Goal: Complete application form: Complete application form

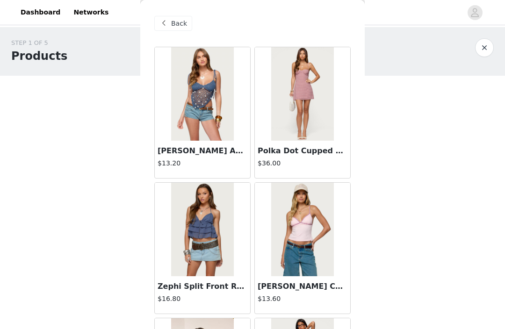
click at [177, 23] on span "Back" at bounding box center [179, 24] width 16 height 10
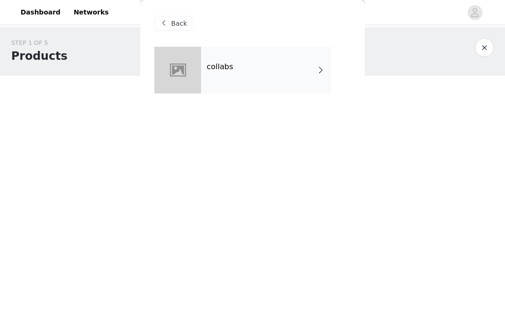
click at [181, 22] on span "Back" at bounding box center [179, 24] width 16 height 10
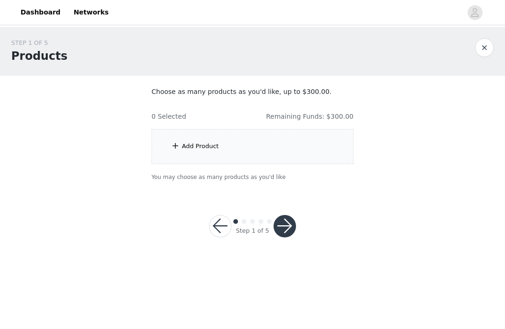
click at [276, 150] on div "Add Product" at bounding box center [252, 146] width 202 height 35
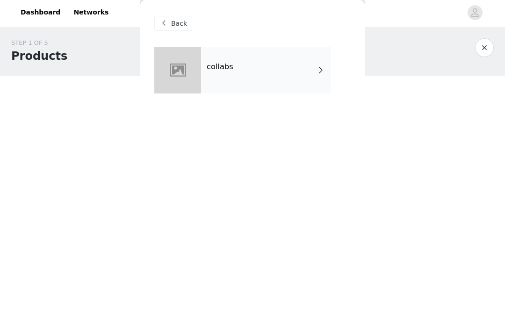
click at [298, 70] on div "collabs" at bounding box center [266, 70] width 130 height 47
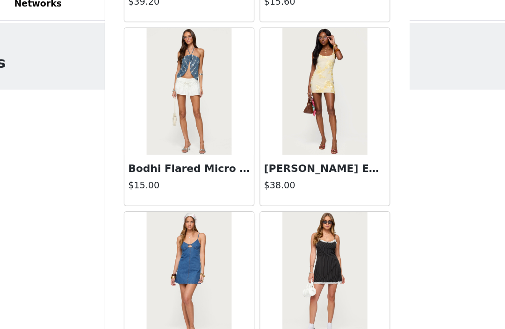
scroll to position [1101, 0]
click at [258, 142] on h4 "$38.00" at bounding box center [303, 147] width 90 height 10
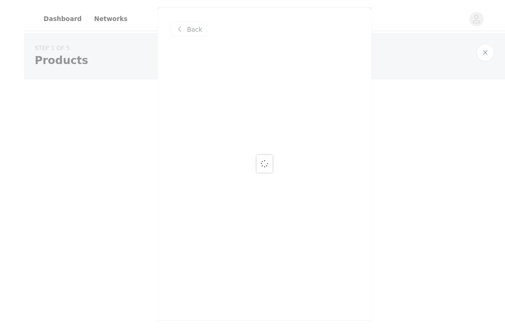
scroll to position [0, 0]
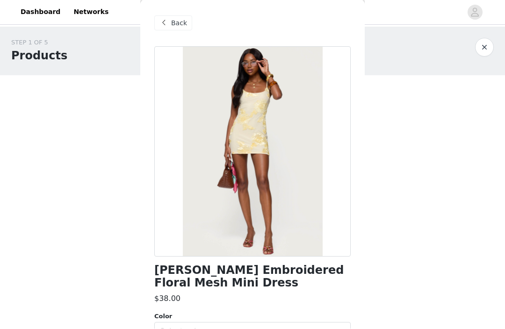
click at [177, 21] on span "Back" at bounding box center [179, 24] width 16 height 10
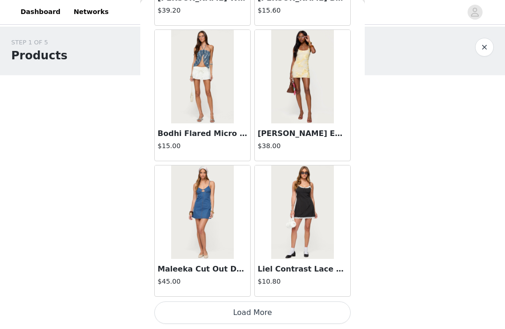
click at [272, 310] on button "Load More" at bounding box center [252, 313] width 196 height 22
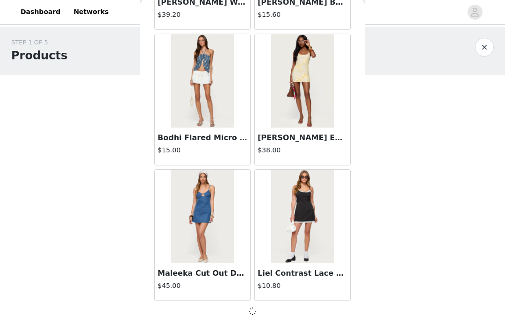
scroll to position [1097, 0]
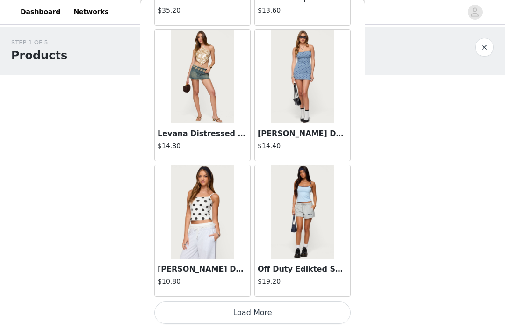
click at [278, 308] on button "Load More" at bounding box center [252, 313] width 196 height 22
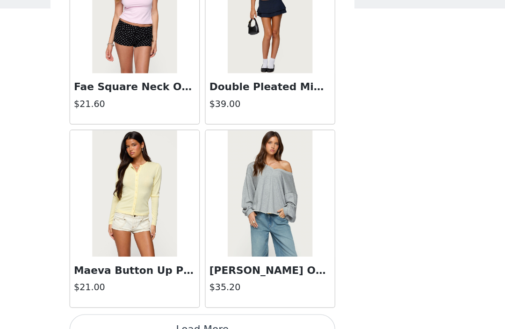
scroll to position [3812, 0]
click at [180, 302] on button "Load More" at bounding box center [252, 313] width 196 height 22
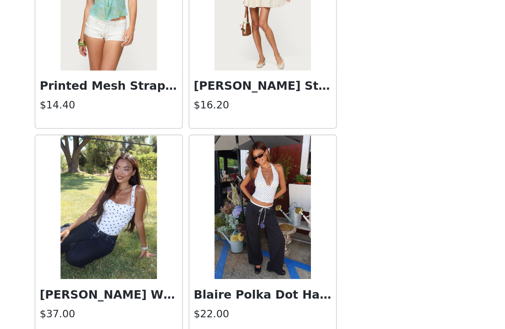
scroll to position [5167, 0]
click at [154, 302] on button "Load More" at bounding box center [252, 313] width 196 height 22
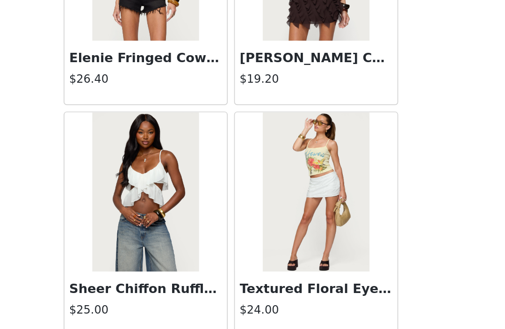
scroll to position [6522, 0]
click at [154, 302] on button "Load More" at bounding box center [252, 313] width 196 height 22
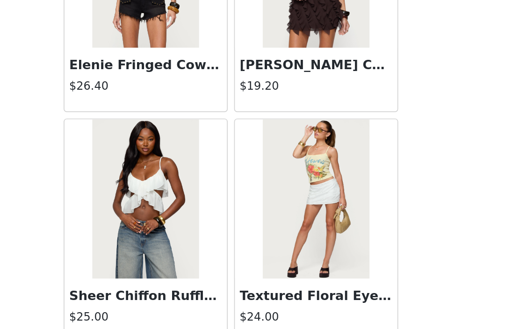
scroll to position [6518, 0]
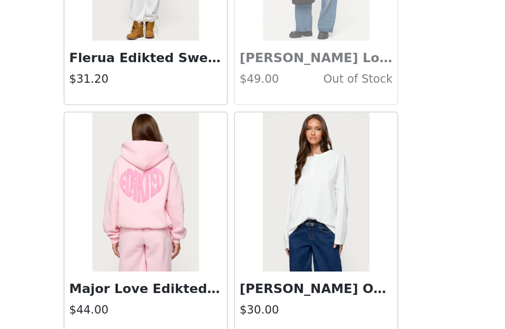
click at [154, 302] on button "Load More" at bounding box center [252, 313] width 196 height 22
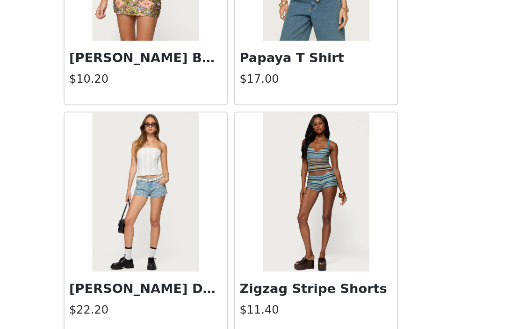
scroll to position [9233, 0]
click at [157, 302] on button "Load More" at bounding box center [252, 313] width 196 height 22
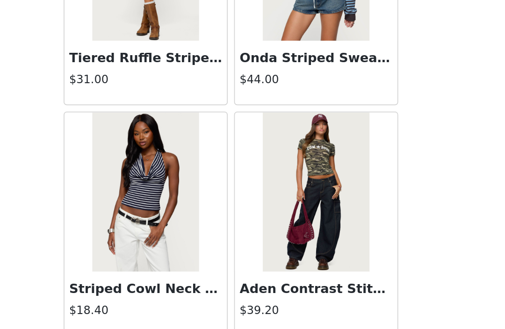
scroll to position [10588, 0]
click at [154, 302] on button "Load More" at bounding box center [252, 313] width 196 height 22
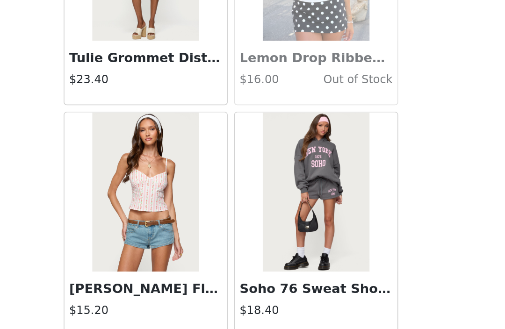
scroll to position [11944, 0]
click at [154, 302] on button "Load More" at bounding box center [252, 313] width 196 height 22
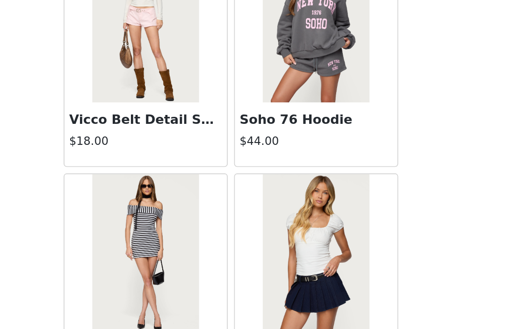
scroll to position [12976, 0]
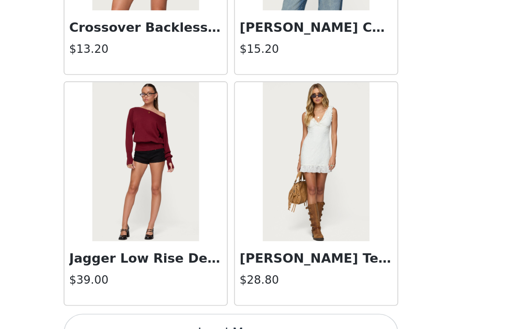
click at [154, 302] on button "Load More" at bounding box center [252, 313] width 196 height 22
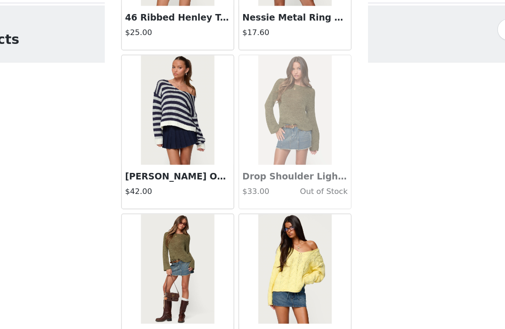
scroll to position [14074, 0]
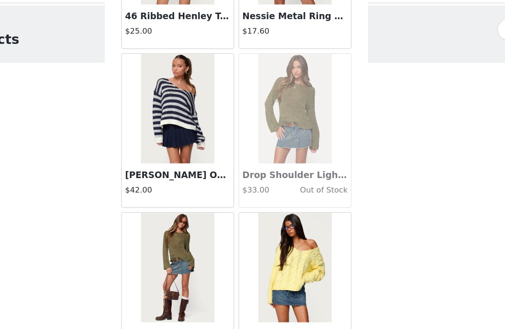
click at [171, 81] on img at bounding box center [202, 114] width 62 height 93
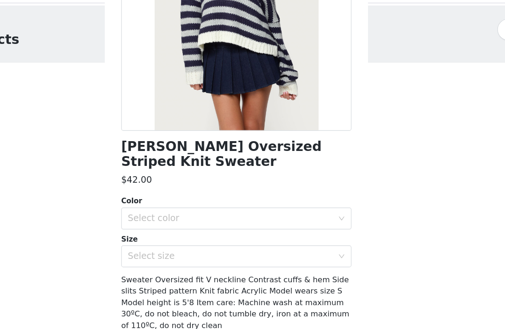
scroll to position [131, 0]
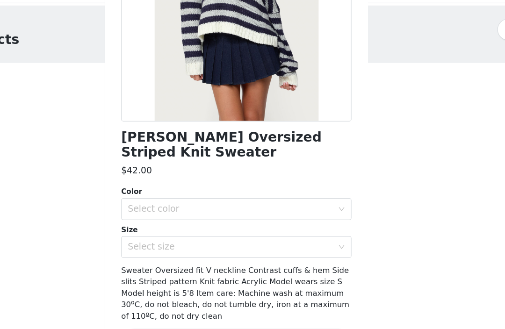
click at [213, 196] on div "Select color" at bounding box center [247, 200] width 175 height 9
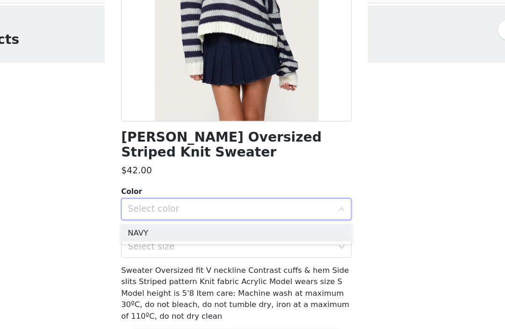
click at [192, 214] on li "NAVY" at bounding box center [252, 221] width 196 height 15
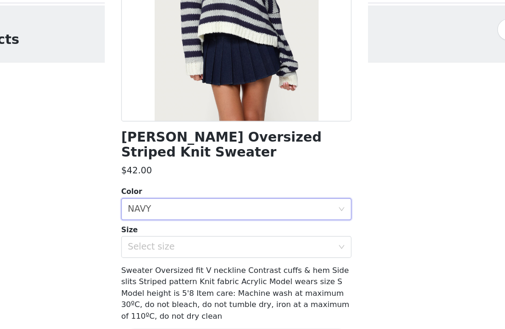
click at [200, 229] on div "Select size" at bounding box center [247, 233] width 175 height 9
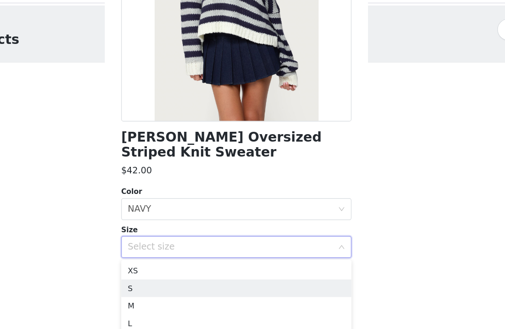
click at [193, 261] on li "S" at bounding box center [252, 268] width 196 height 15
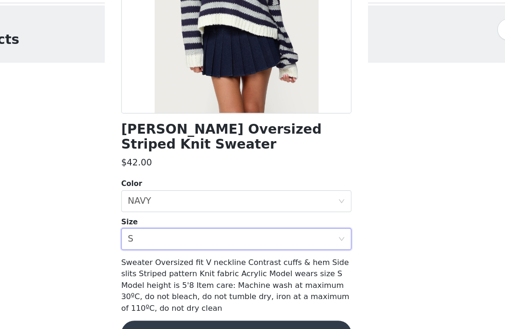
scroll to position [138, 0]
click at [220, 296] on button "Add Product" at bounding box center [252, 307] width 196 height 22
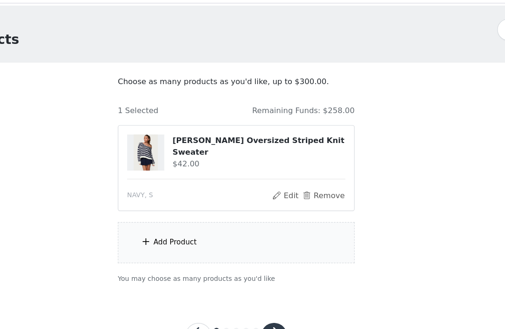
click at [198, 212] on div "Add Product" at bounding box center [252, 229] width 202 height 35
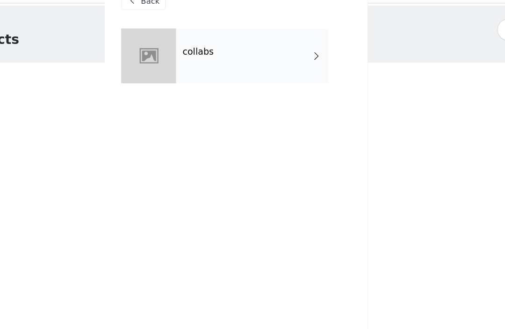
click at [234, 47] on div "collabs" at bounding box center [266, 70] width 130 height 47
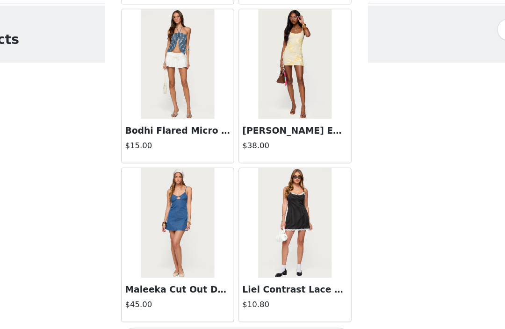
click at [216, 302] on button "Load More" at bounding box center [252, 313] width 196 height 22
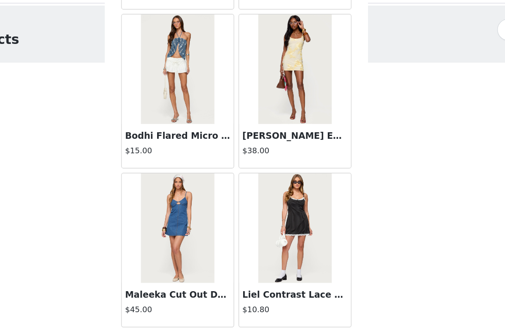
scroll to position [1097, 0]
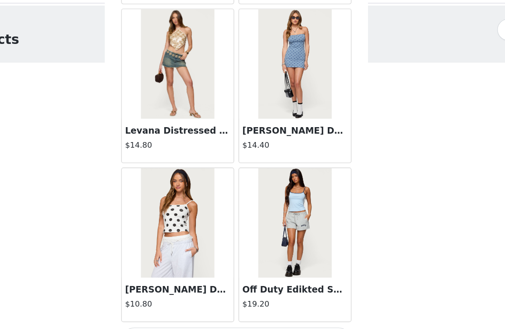
click at [214, 302] on button "Load More" at bounding box center [252, 313] width 196 height 22
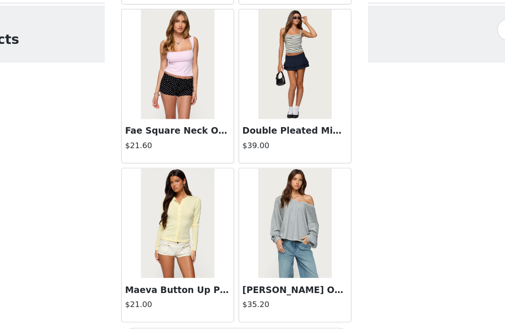
click at [216, 302] on button "Load More" at bounding box center [252, 313] width 196 height 22
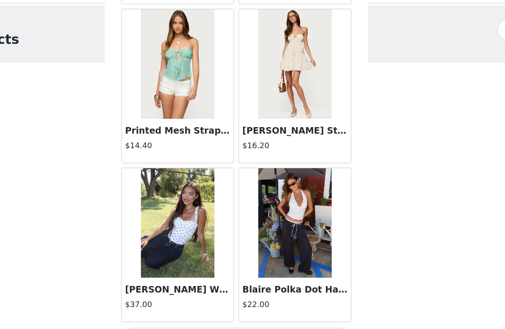
click at [208, 302] on button "Load More" at bounding box center [252, 313] width 196 height 22
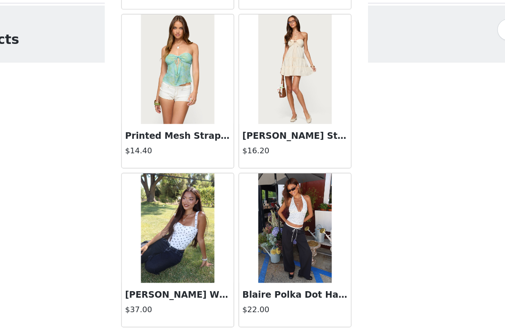
scroll to position [5163, 0]
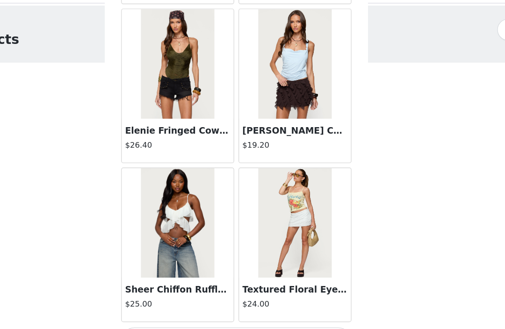
click at [213, 302] on button "Load More" at bounding box center [252, 313] width 196 height 22
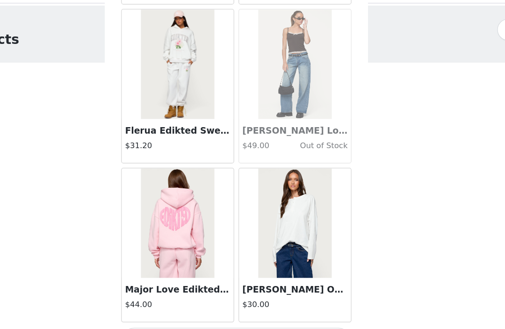
scroll to position [7878, 0]
click at [217, 302] on button "Load More" at bounding box center [252, 313] width 196 height 22
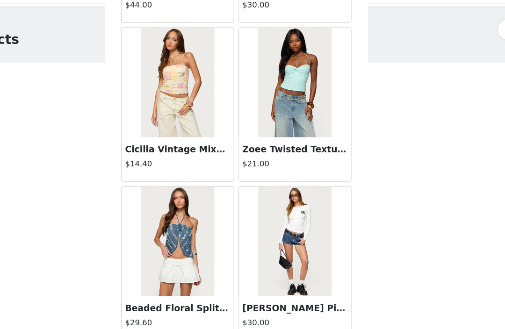
scroll to position [8138, 0]
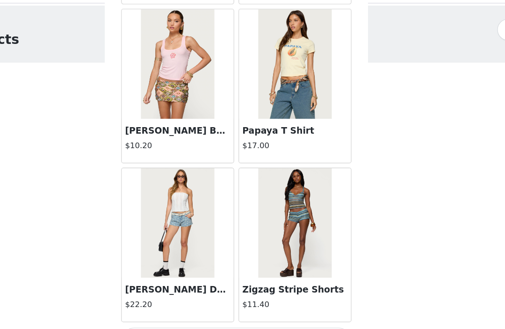
click at [215, 302] on button "Load More" at bounding box center [252, 313] width 196 height 22
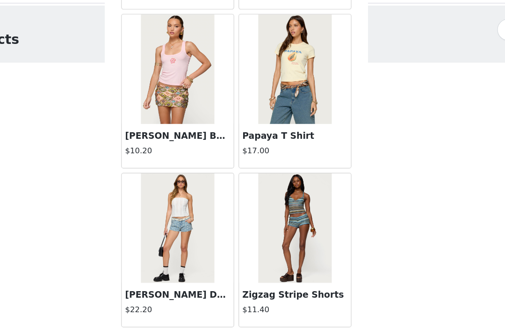
scroll to position [9229, 0]
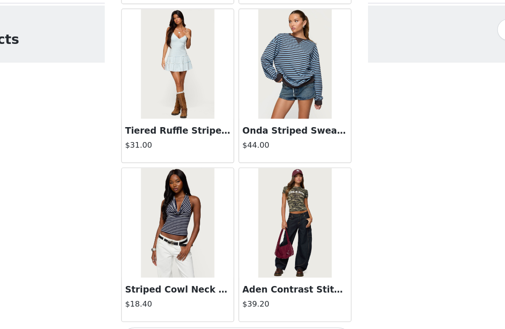
click at [215, 302] on button "Load More" at bounding box center [252, 313] width 196 height 22
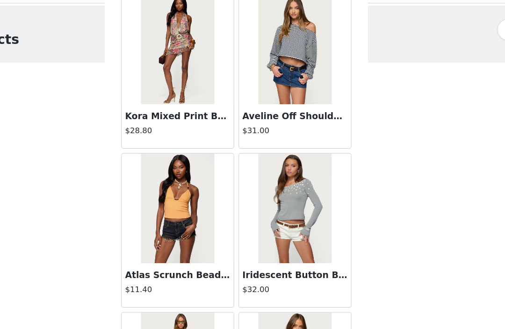
scroll to position [11015, 0]
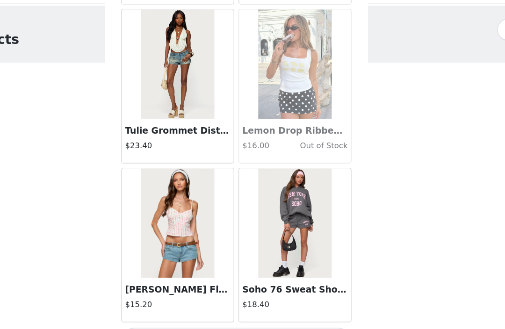
click at [215, 302] on button "Load More" at bounding box center [252, 313] width 196 height 22
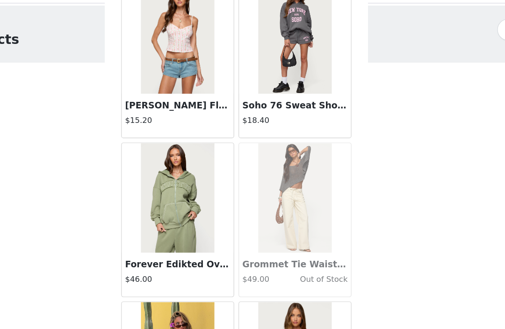
scroll to position [12101, 0]
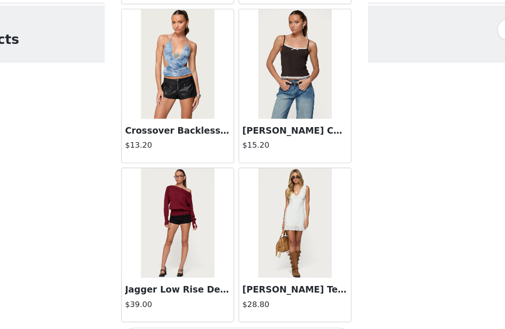
click at [242, 302] on button "Load More" at bounding box center [252, 313] width 196 height 22
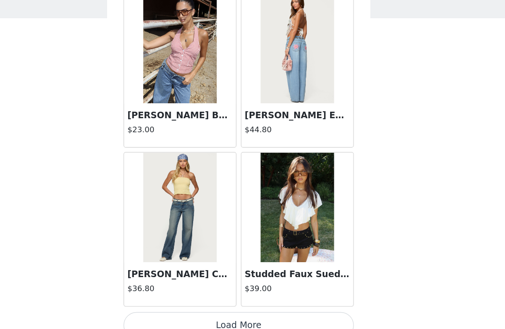
scroll to position [14644, 0]
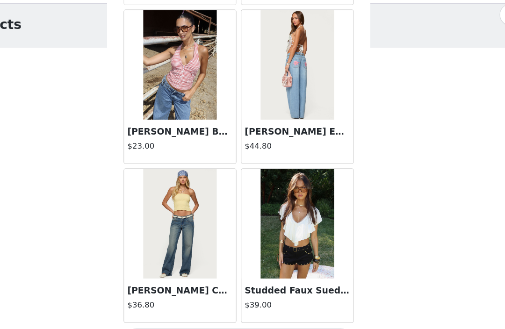
click at [186, 302] on button "Load More" at bounding box center [252, 313] width 196 height 22
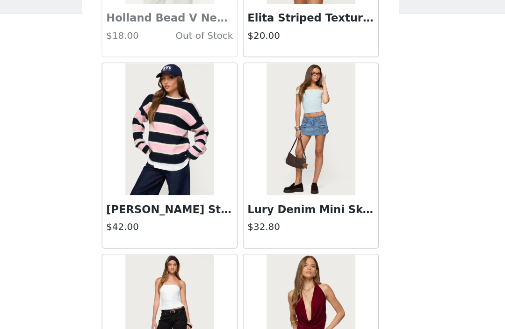
scroll to position [15942, 0]
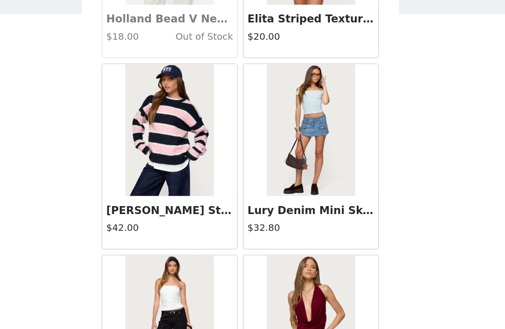
click at [171, 105] on img at bounding box center [202, 144] width 62 height 93
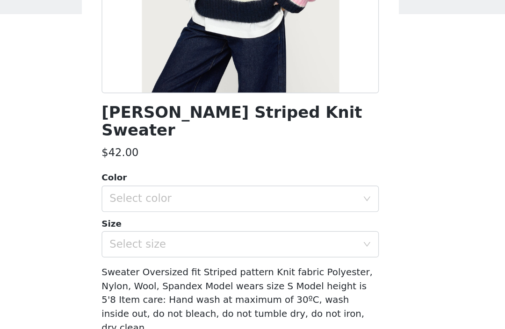
scroll to position [115, 0]
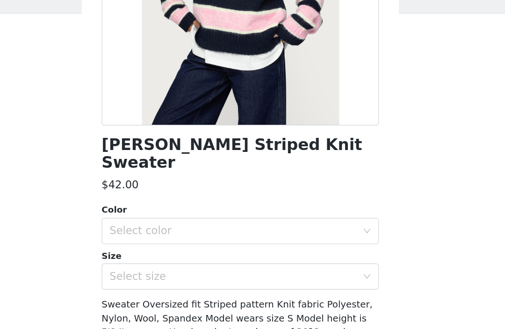
click at [174, 212] on div "Select color" at bounding box center [247, 216] width 175 height 9
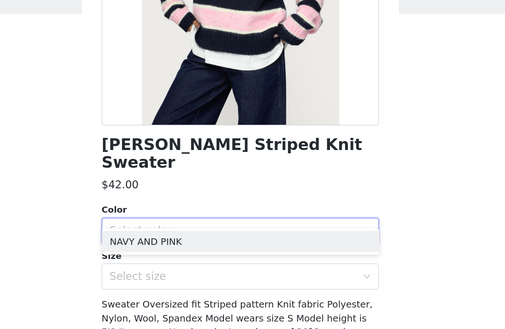
click at [174, 216] on li "NAVY AND PINK" at bounding box center [252, 223] width 196 height 15
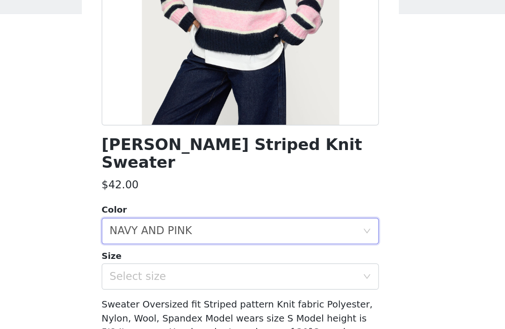
click at [176, 244] on div "Select size" at bounding box center [247, 248] width 175 height 9
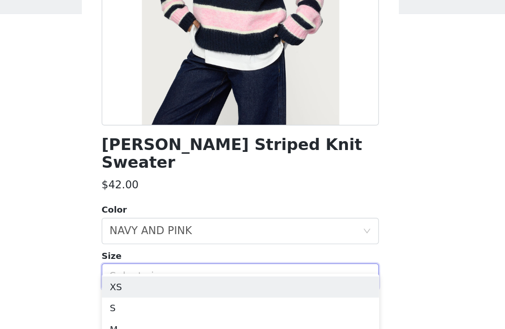
click at [164, 264] on li "S" at bounding box center [252, 271] width 196 height 15
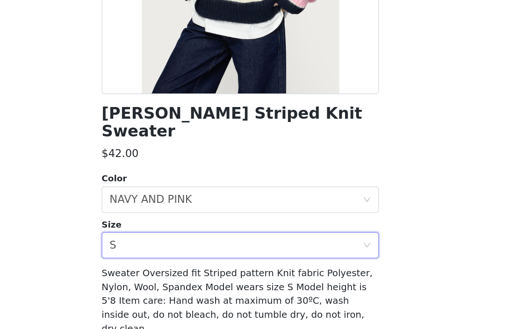
scroll to position [13, 0]
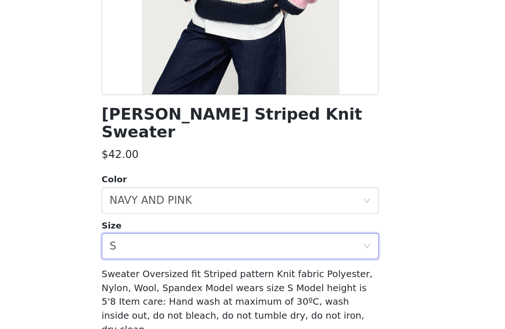
click at [179, 318] on button "Add Product" at bounding box center [252, 329] width 196 height 22
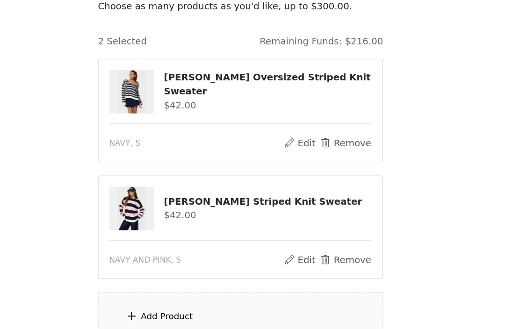
click at [170, 281] on div "Add Product" at bounding box center [252, 298] width 202 height 35
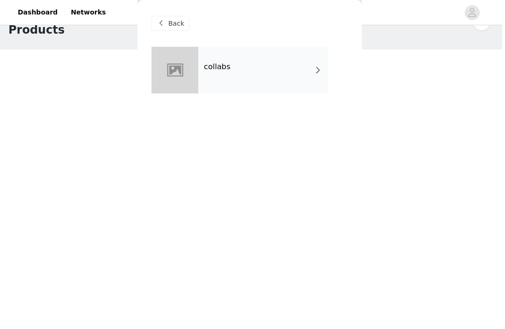
scroll to position [12, 0]
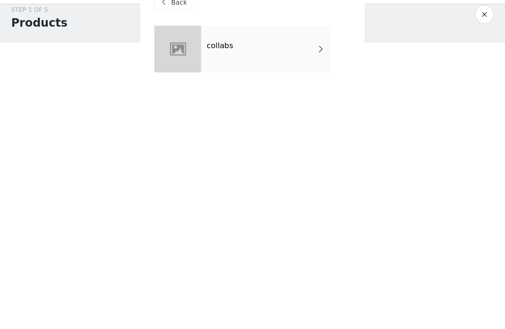
click at [180, 24] on div "Back" at bounding box center [252, 23] width 196 height 47
click at [178, 22] on div "Back" at bounding box center [252, 23] width 196 height 47
click at [175, 17] on div "Back" at bounding box center [252, 23] width 196 height 47
click at [177, 16] on div "Back" at bounding box center [252, 23] width 196 height 47
click at [174, 47] on div at bounding box center [177, 70] width 47 height 47
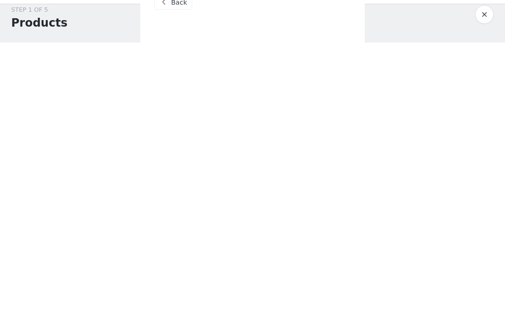
scroll to position [33, 0]
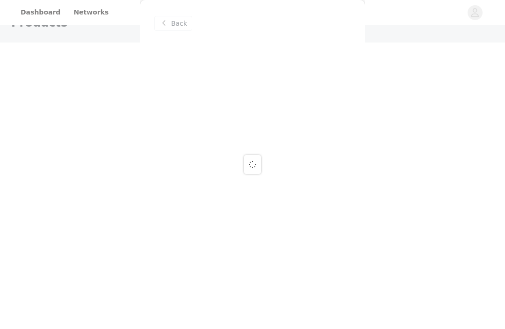
click at [166, 27] on div at bounding box center [252, 164] width 505 height 329
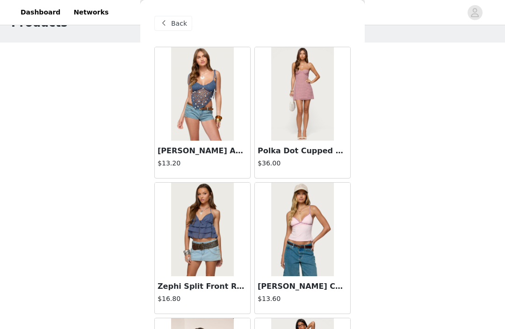
click at [167, 25] on span at bounding box center [163, 23] width 11 height 11
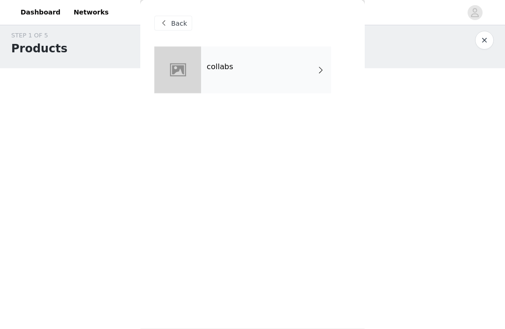
scroll to position [0, 0]
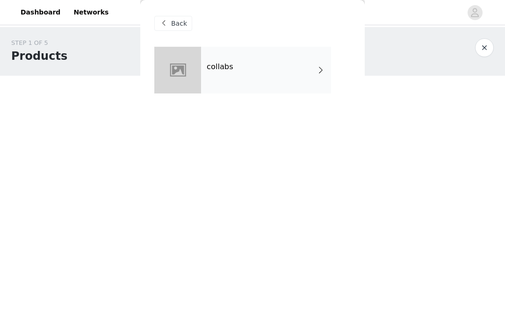
click at [173, 26] on span "Back" at bounding box center [179, 24] width 16 height 10
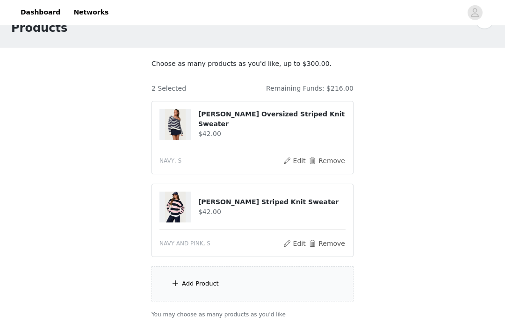
scroll to position [37, 0]
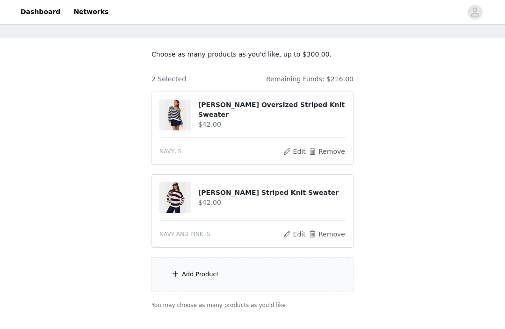
click at [214, 272] on div "Add Product" at bounding box center [200, 274] width 37 height 9
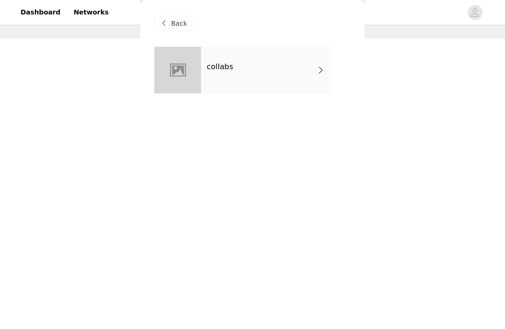
click at [238, 63] on div "collabs" at bounding box center [266, 70] width 130 height 47
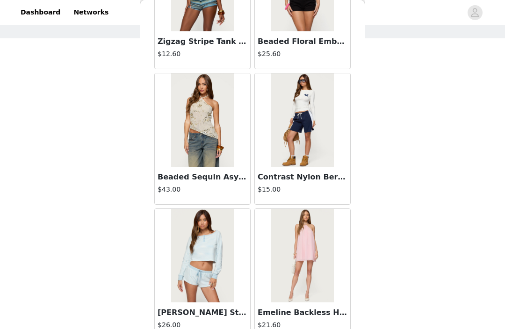
scroll to position [7293, 0]
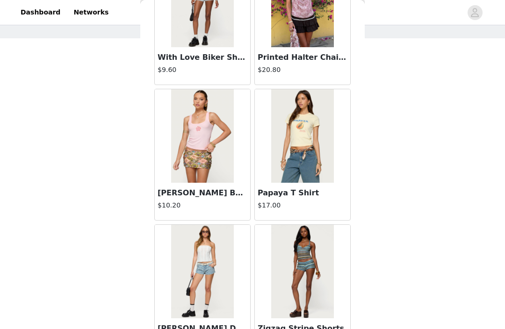
scroll to position [9175, 0]
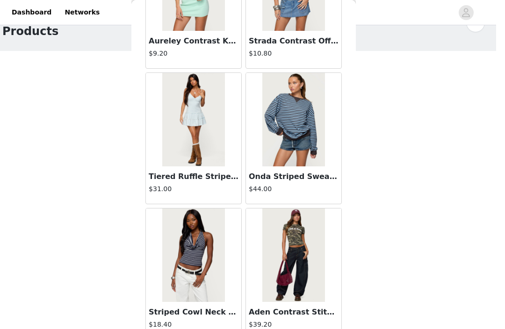
scroll to position [30, 0]
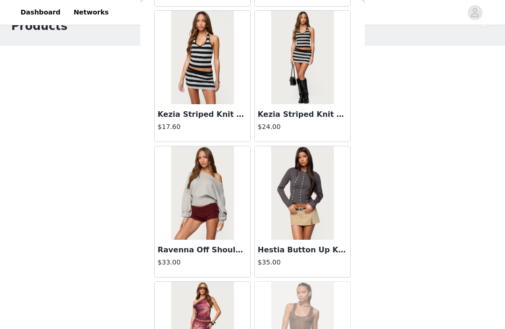
scroll to position [16985, 0]
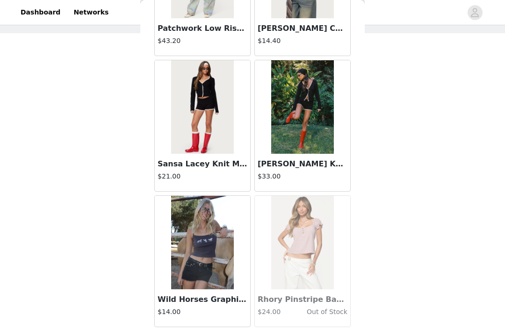
scroll to position [18689, 0]
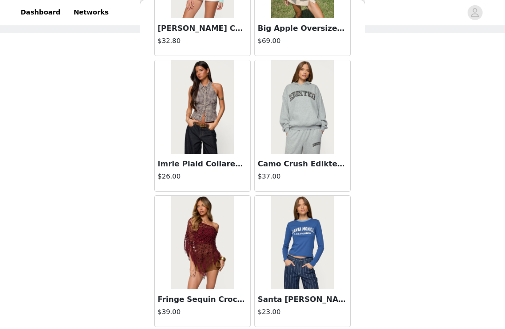
scroll to position [20045, 0]
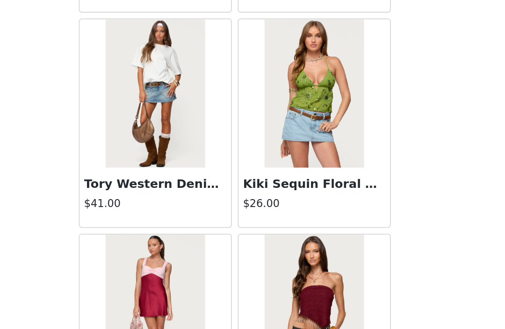
scroll to position [21089, 0]
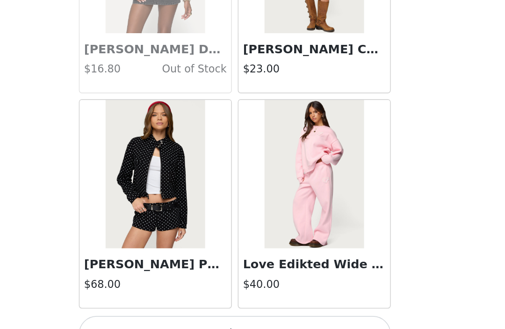
click at [172, 302] on button "Load More" at bounding box center [252, 313] width 196 height 22
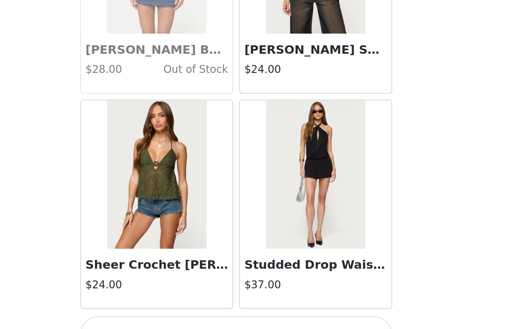
scroll to position [22786, 0]
click at [171, 302] on button "Load More" at bounding box center [252, 313] width 196 height 22
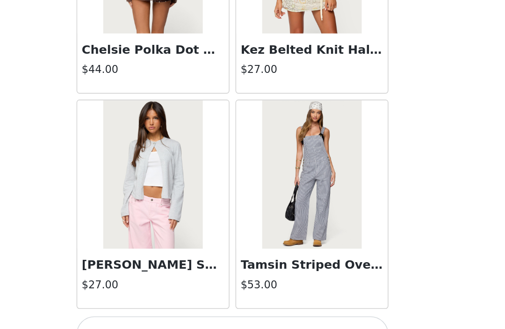
scroll to position [24141, 0]
click at [154, 302] on button "Load More" at bounding box center [252, 313] width 196 height 22
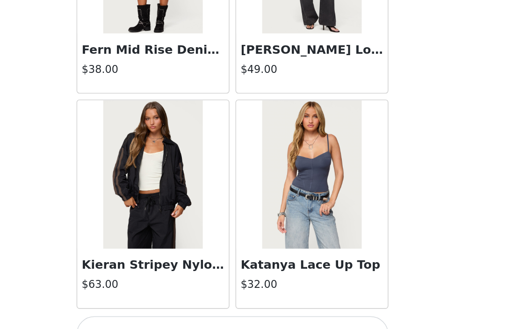
scroll to position [25497, 0]
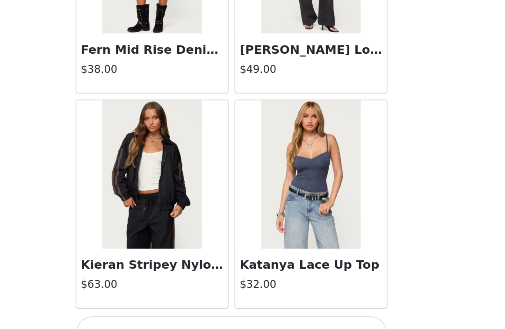
click at [154, 302] on button "Load More" at bounding box center [252, 313] width 196 height 22
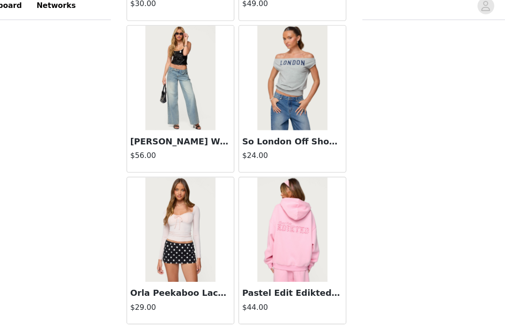
scroll to position [26852, 0]
click at [235, 302] on button "Load More" at bounding box center [252, 313] width 196 height 22
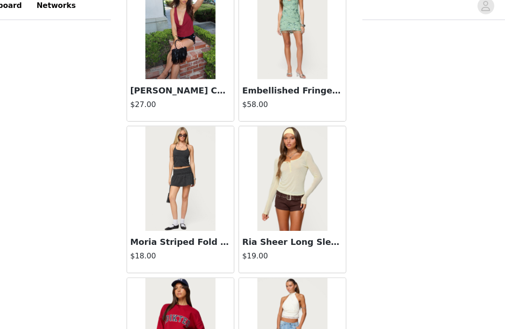
scroll to position [27577, 0]
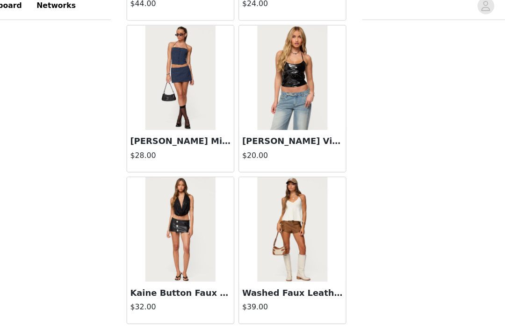
click at [242, 302] on button "Load More" at bounding box center [252, 313] width 196 height 22
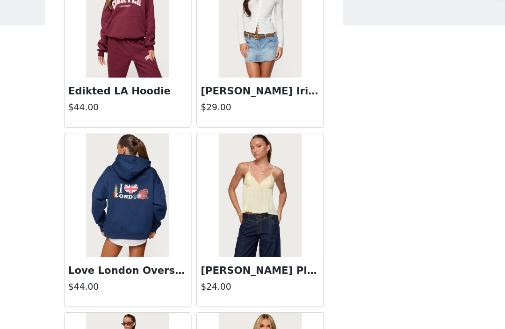
scroll to position [3, 0]
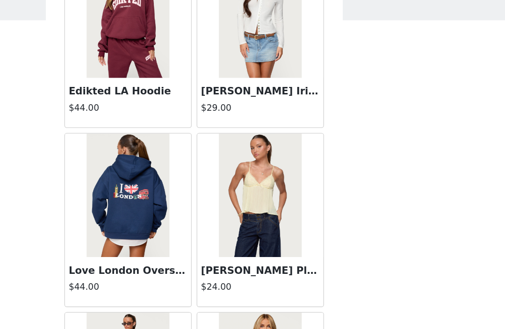
click at [271, 158] on img at bounding box center [302, 204] width 62 height 93
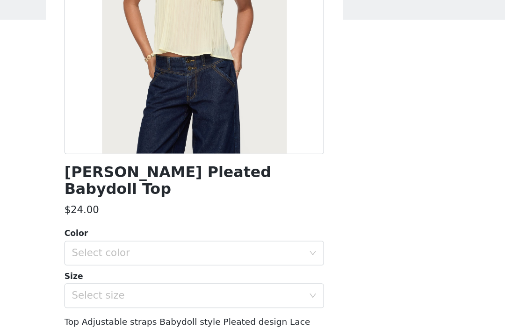
scroll to position [86, 0]
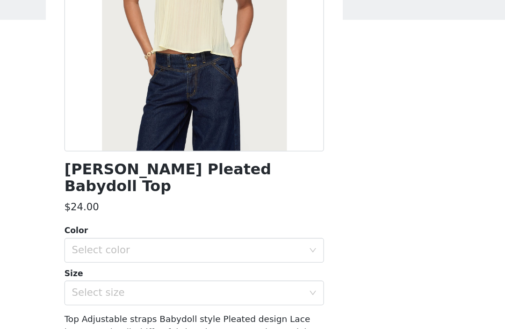
click at [201, 242] on div "Select color" at bounding box center [247, 246] width 175 height 9
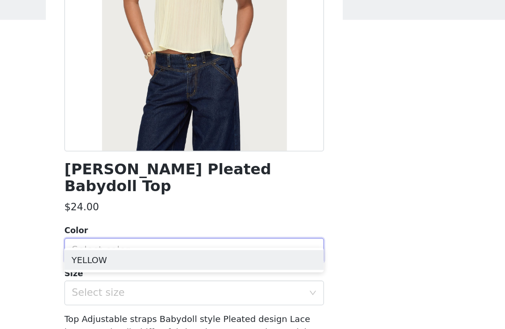
click at [186, 246] on li "YELLOW" at bounding box center [252, 253] width 196 height 15
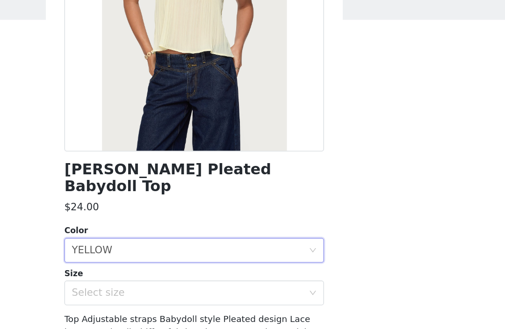
click at [185, 270] on div "Select size" at bounding box center [249, 279] width 179 height 18
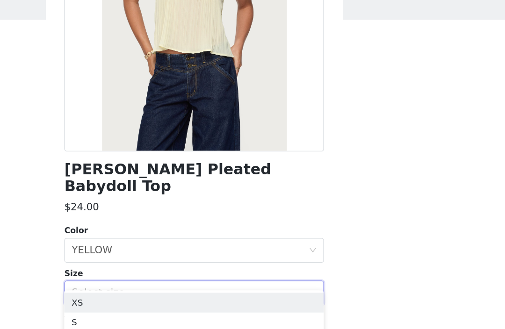
click at [154, 279] on li "XS" at bounding box center [252, 286] width 196 height 15
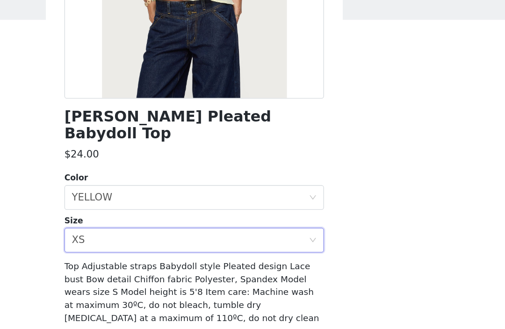
scroll to position [125, 0]
click at [183, 308] on button "Add Product" at bounding box center [252, 319] width 196 height 22
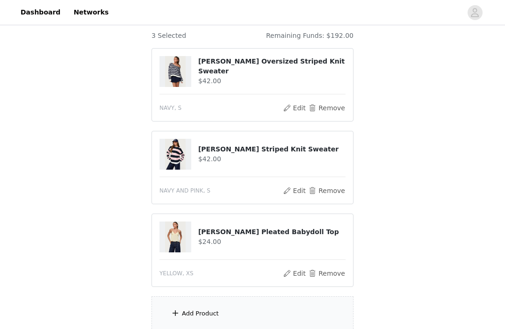
scroll to position [82, 0]
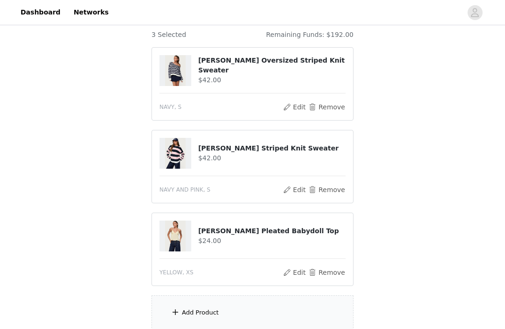
click at [244, 312] on div "Add Product" at bounding box center [252, 312] width 202 height 35
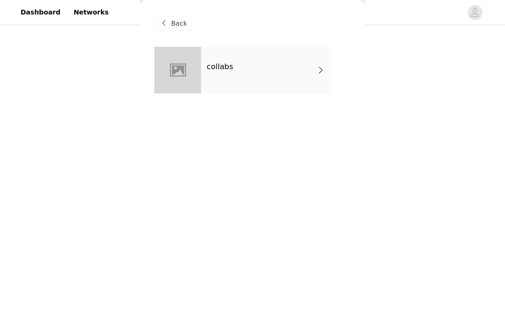
click at [251, 85] on div "collabs" at bounding box center [266, 70] width 130 height 47
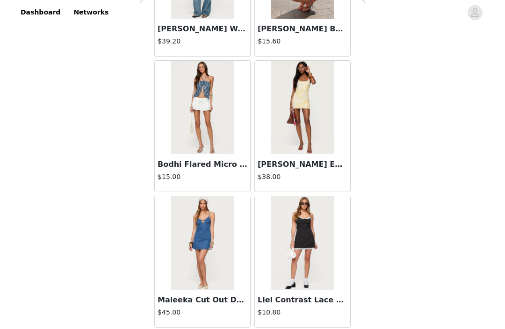
scroll to position [1070, 0]
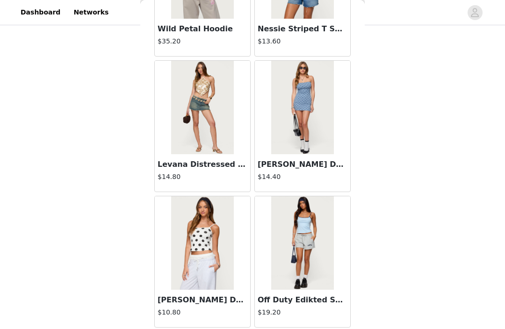
scroll to position [2426, 0]
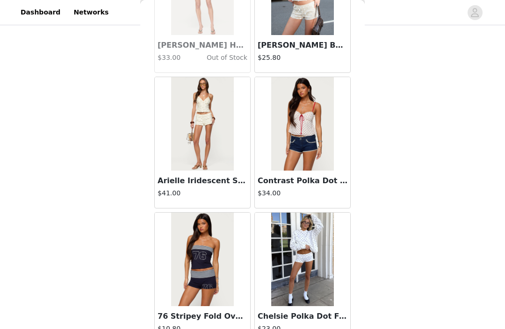
scroll to position [2961, 0]
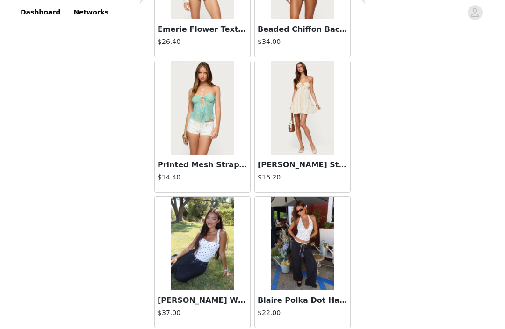
scroll to position [5136, 0]
click at [211, 249] on img at bounding box center [202, 243] width 62 height 93
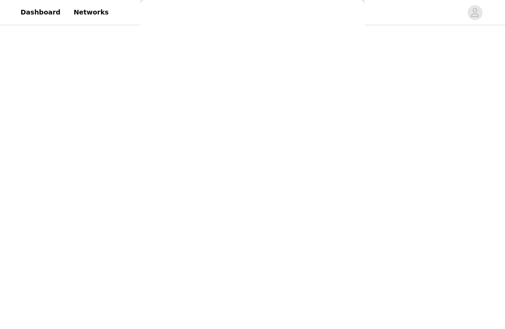
scroll to position [0, 0]
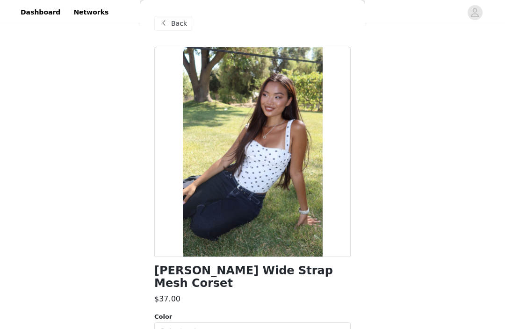
click at [290, 129] on div at bounding box center [252, 152] width 196 height 210
click at [175, 22] on span "Back" at bounding box center [179, 24] width 16 height 10
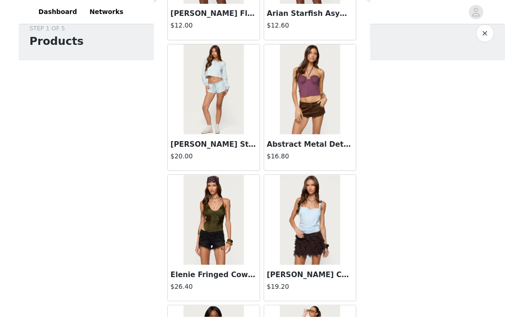
scroll to position [30, 0]
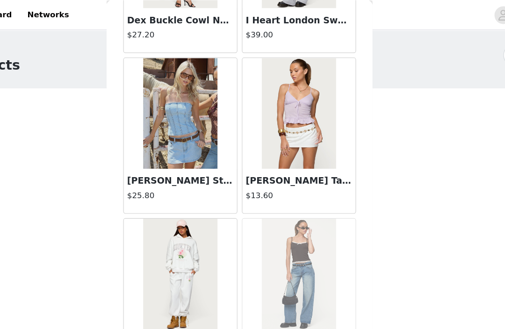
scroll to position [0, 0]
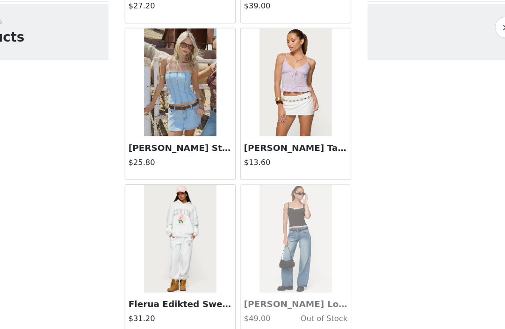
click at [171, 82] on img at bounding box center [202, 95] width 62 height 93
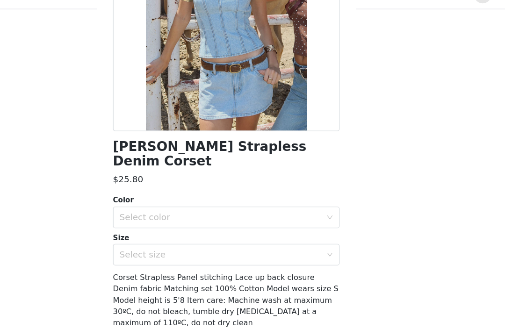
scroll to position [125, 0]
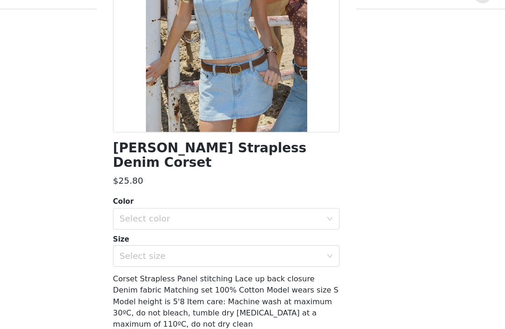
click at [160, 202] on div "Select color" at bounding box center [247, 206] width 175 height 9
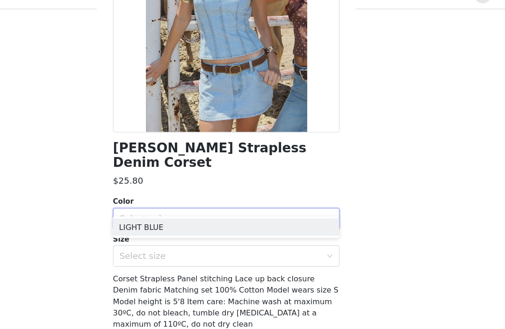
click at [154, 207] on li "LIGHT BLUE" at bounding box center [252, 214] width 196 height 15
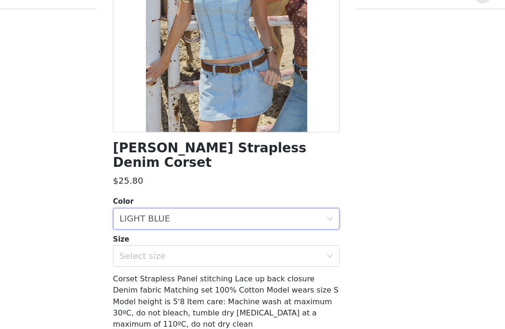
click at [160, 234] on div "Select size" at bounding box center [247, 238] width 175 height 9
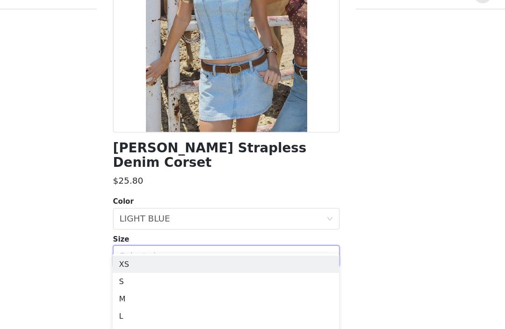
click at [154, 239] on li "XS" at bounding box center [252, 246] width 196 height 15
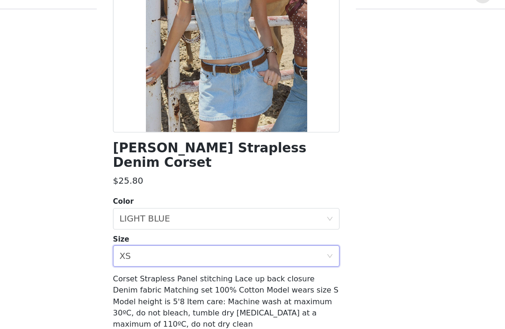
click at [154, 308] on button "Add Product" at bounding box center [252, 319] width 196 height 22
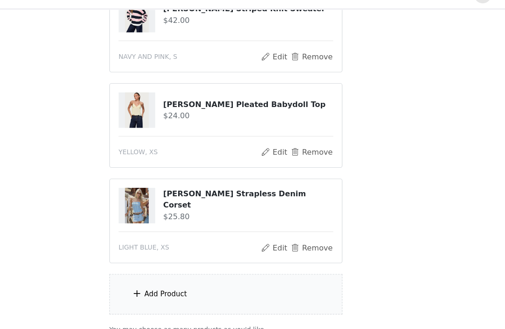
click at [182, 267] on div "Add Product" at bounding box center [200, 271] width 37 height 9
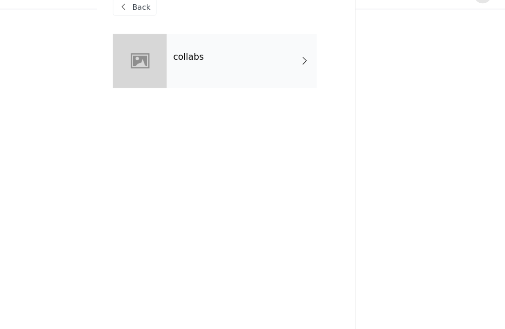
click at [154, 59] on div at bounding box center [177, 70] width 47 height 47
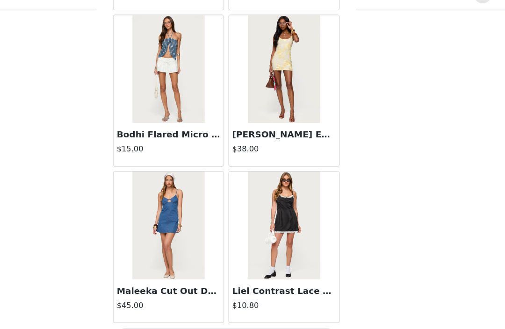
click at [207, 302] on button "Load More" at bounding box center [252, 313] width 196 height 22
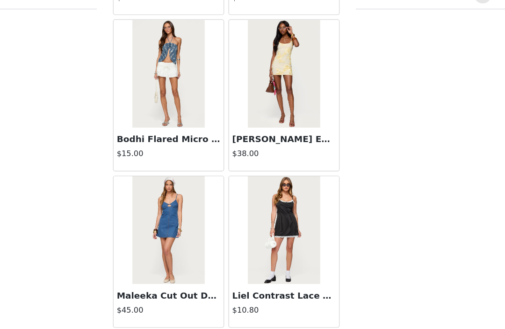
scroll to position [1097, 0]
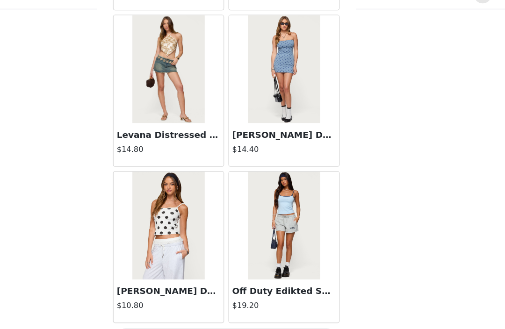
click at [184, 302] on button "Load More" at bounding box center [252, 313] width 196 height 22
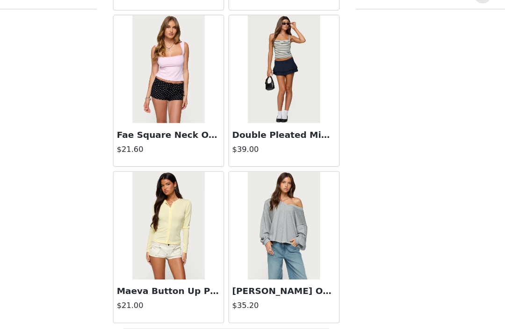
click at [215, 302] on button "Load More" at bounding box center [252, 313] width 196 height 22
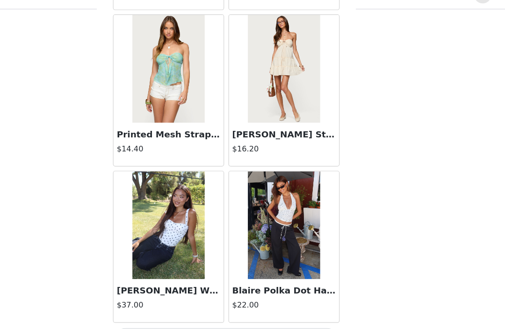
click at [210, 302] on button "Load More" at bounding box center [252, 313] width 196 height 22
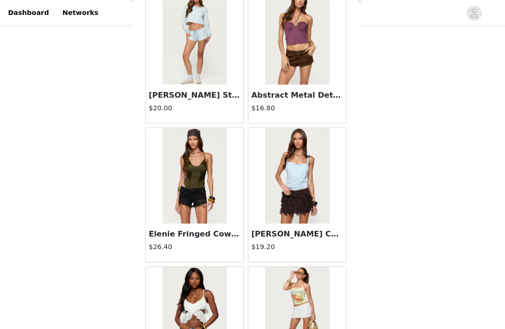
scroll to position [6500, 0]
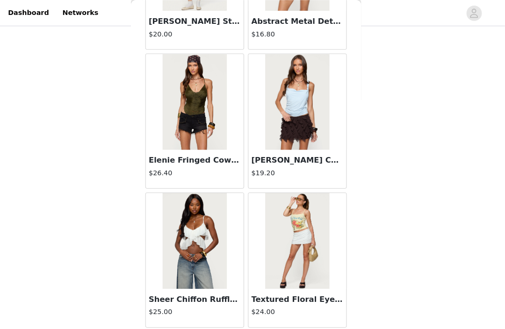
click at [259, 329] on button "Load More" at bounding box center [252, 335] width 196 height 22
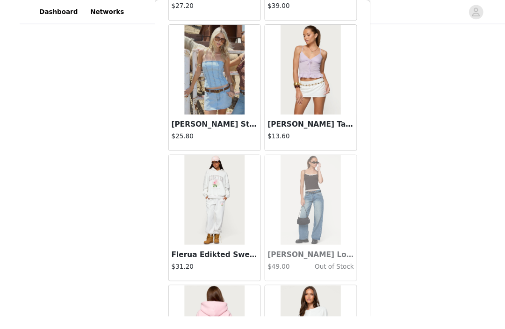
scroll to position [97, 0]
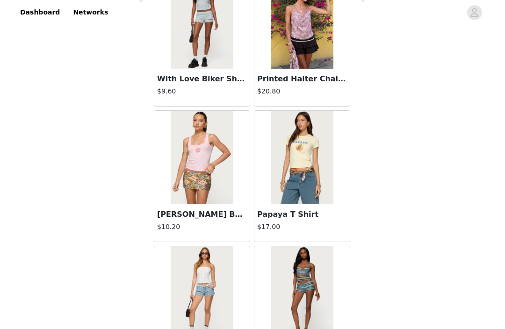
scroll to position [149, 0]
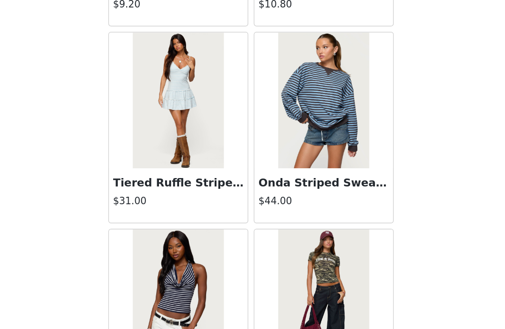
scroll to position [10518, 0]
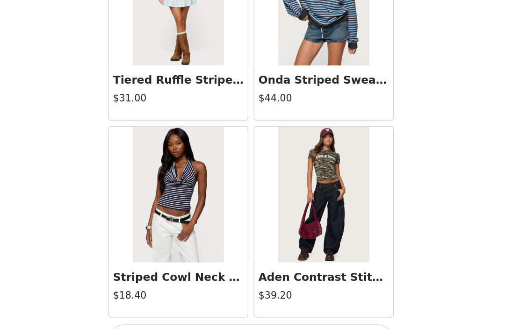
click at [154, 302] on button "Load More" at bounding box center [252, 313] width 196 height 22
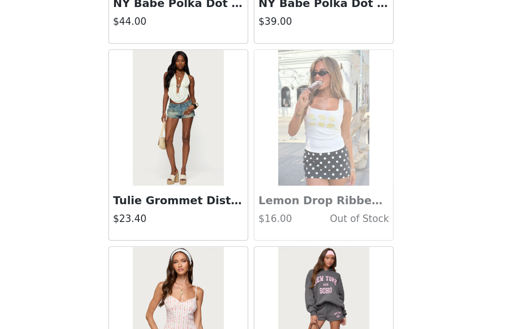
scroll to position [11861, 0]
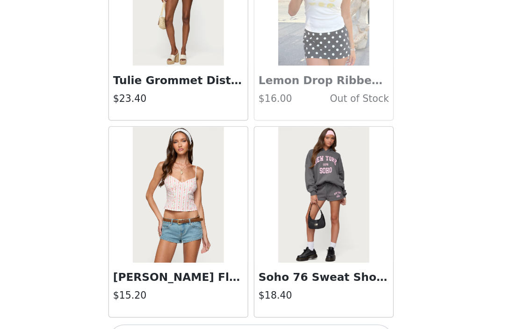
click at [154, 302] on button "Load More" at bounding box center [252, 313] width 196 height 22
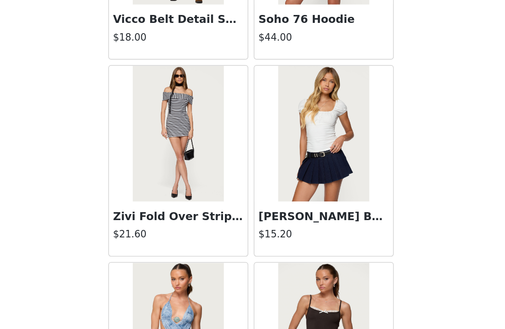
scroll to position [13071, 0]
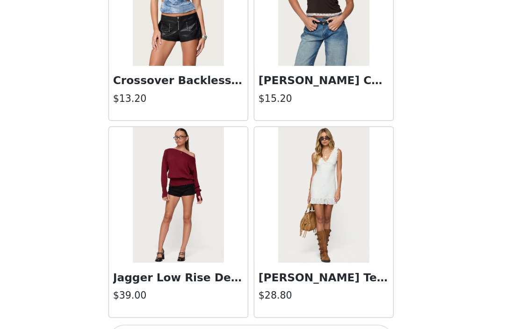
click at [154, 302] on button "Load More" at bounding box center [252, 313] width 196 height 22
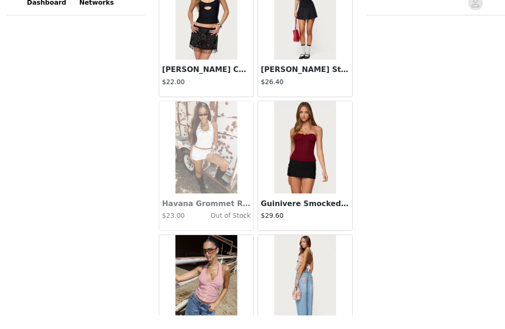
scroll to position [218, 0]
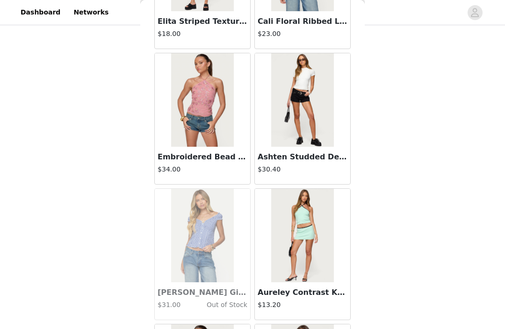
scroll to position [15444, 0]
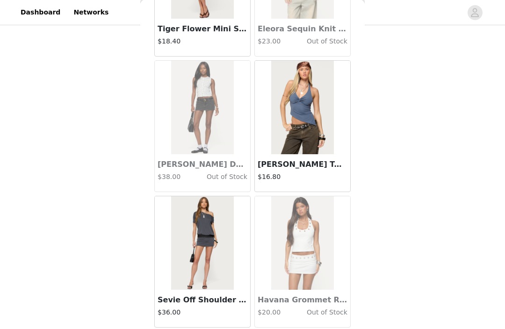
scroll to position [230, 0]
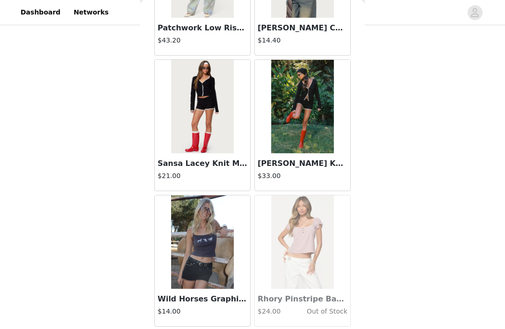
scroll to position [18689, 0]
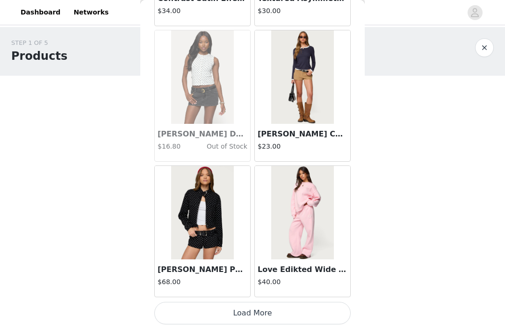
scroll to position [21431, 0]
click at [223, 307] on button "Load More" at bounding box center [252, 313] width 196 height 22
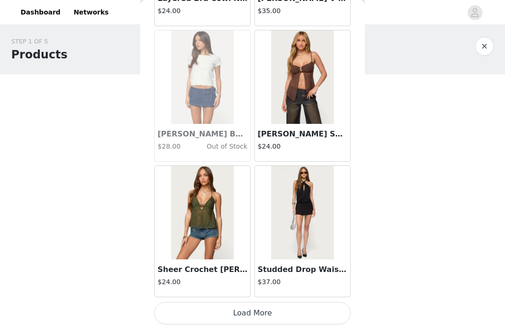
scroll to position [22786, 0]
click at [284, 308] on button "Load More" at bounding box center [252, 313] width 196 height 22
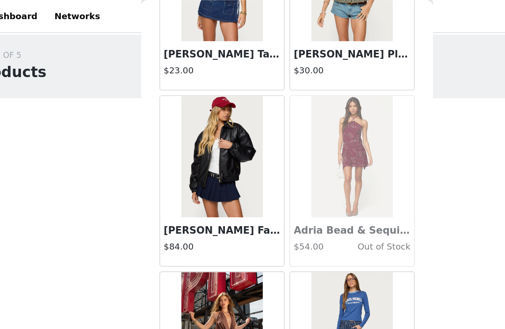
scroll to position [0, 0]
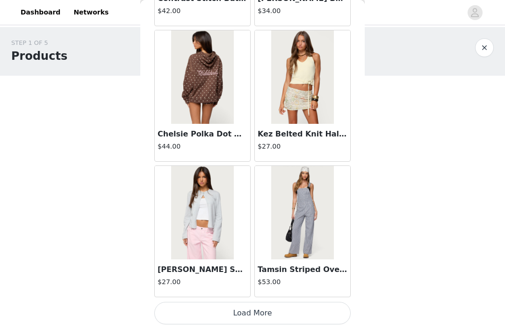
click at [257, 307] on button "Load More" at bounding box center [252, 313] width 196 height 22
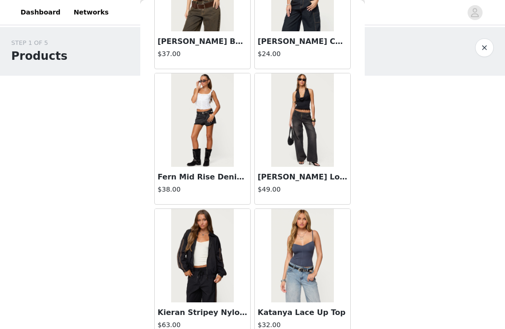
scroll to position [25455, 0]
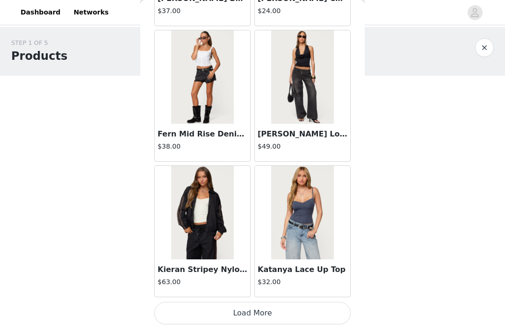
click at [244, 312] on button "Load More" at bounding box center [252, 313] width 196 height 22
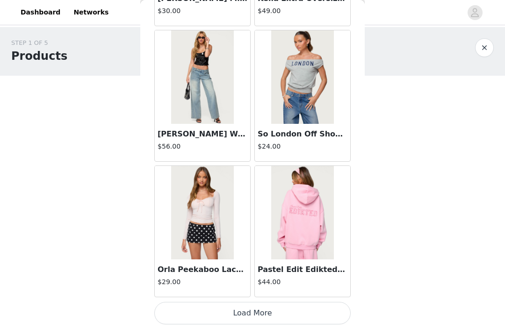
scroll to position [26852, 0]
click at [259, 309] on button "Load More" at bounding box center [252, 313] width 196 height 22
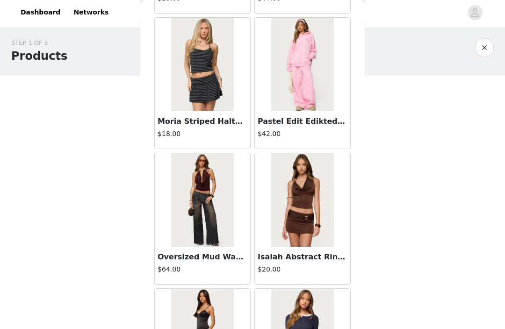
scroll to position [27146, 0]
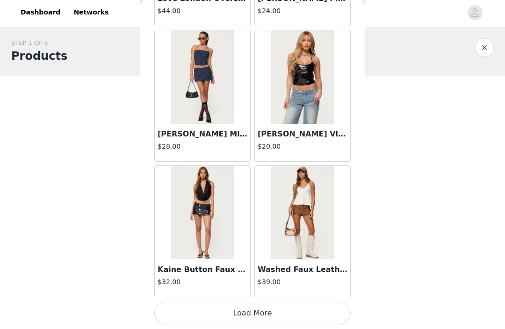
click at [224, 321] on button "Load More" at bounding box center [252, 313] width 196 height 22
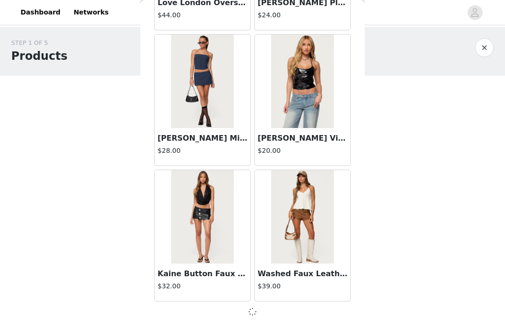
scroll to position [28203, 0]
click at [223, 308] on div at bounding box center [252, 311] width 196 height 11
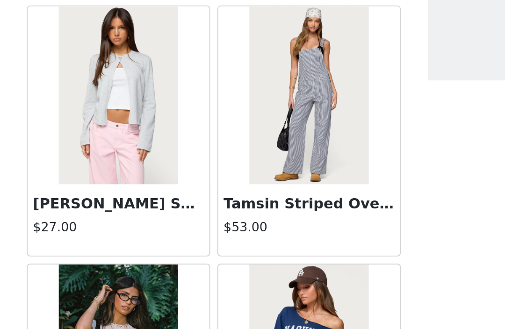
scroll to position [24237, 0]
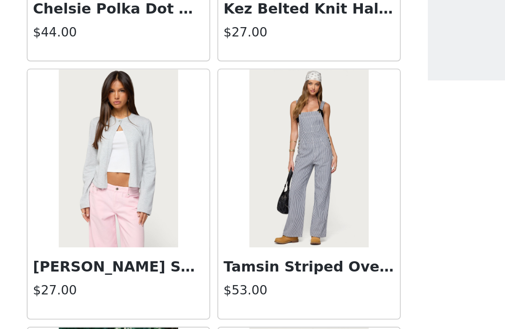
click at [171, 99] on img at bounding box center [202, 116] width 62 height 93
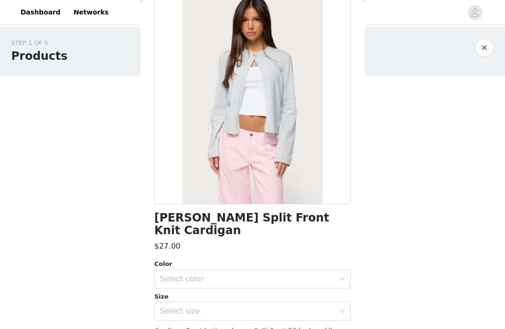
scroll to position [74, 0]
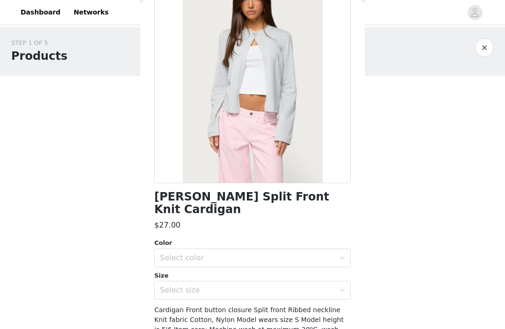
click at [260, 253] on div "Select color" at bounding box center [247, 257] width 175 height 9
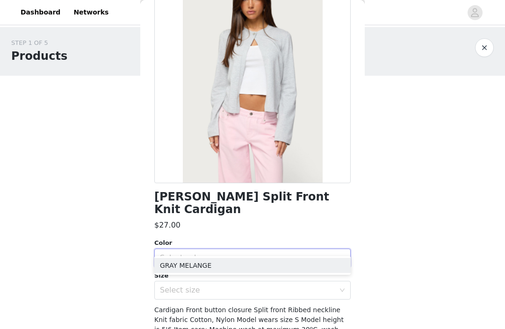
click at [260, 265] on li "GRAY MELANGE" at bounding box center [252, 265] width 196 height 15
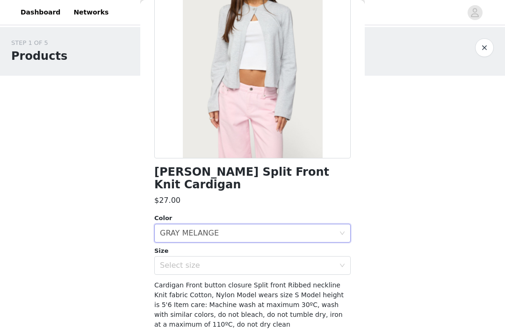
scroll to position [100, 0]
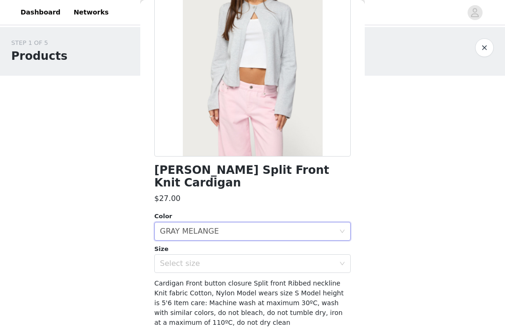
click at [266, 259] on div "Select size" at bounding box center [247, 263] width 175 height 9
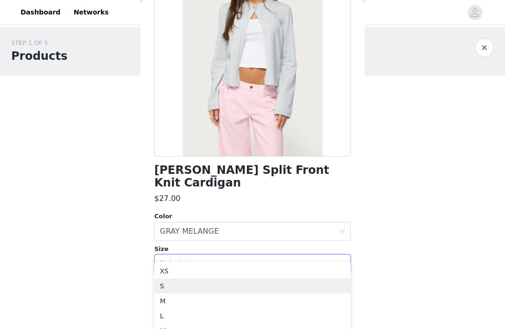
click at [226, 287] on li "S" at bounding box center [252, 286] width 196 height 15
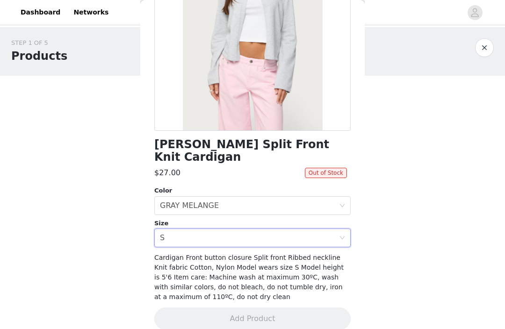
scroll to position [125, 0]
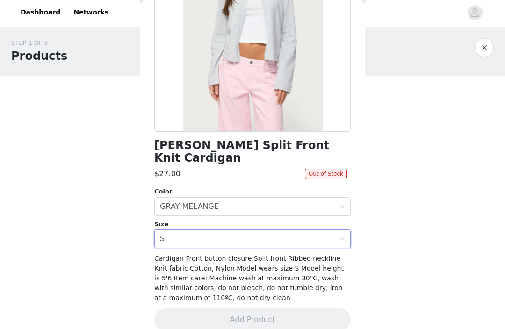
click at [346, 229] on div "Select size S" at bounding box center [252, 238] width 196 height 19
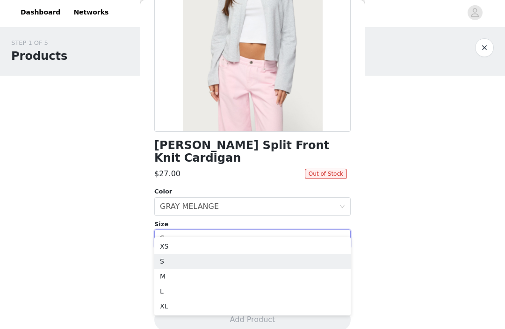
click at [301, 241] on li "XS" at bounding box center [252, 246] width 196 height 15
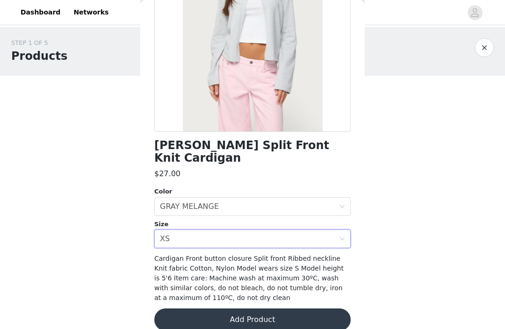
click at [337, 231] on div "Select size XS" at bounding box center [249, 239] width 179 height 18
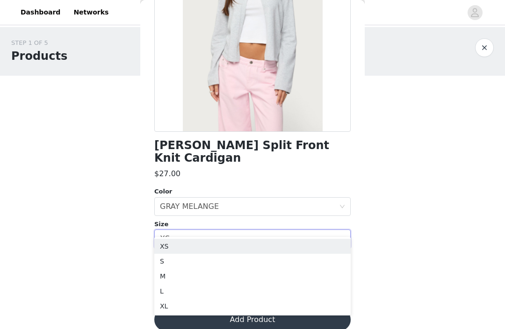
click at [322, 230] on div "Select size XS" at bounding box center [249, 239] width 179 height 18
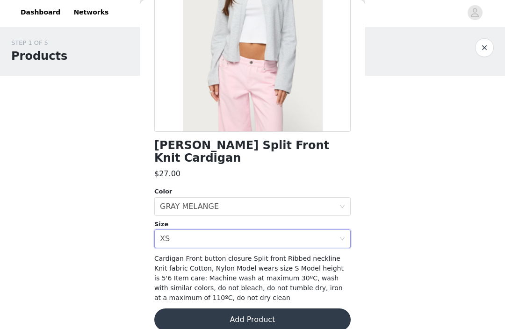
click at [246, 230] on div "Select size XS" at bounding box center [249, 239] width 179 height 18
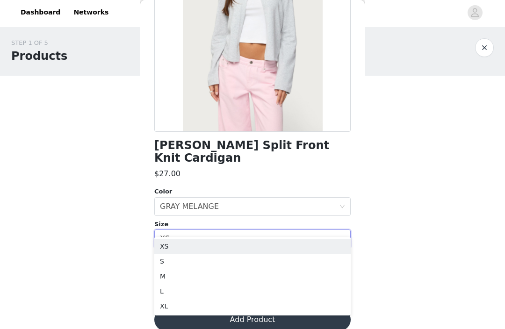
click at [239, 258] on li "S" at bounding box center [252, 261] width 196 height 15
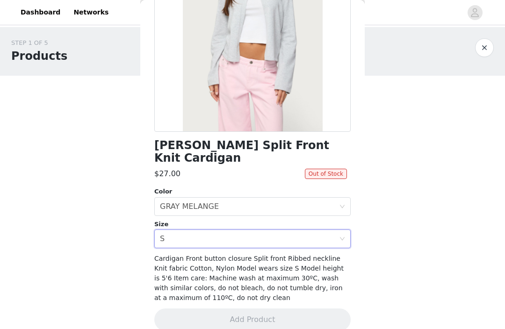
click at [230, 230] on div "Select size S" at bounding box center [249, 239] width 179 height 18
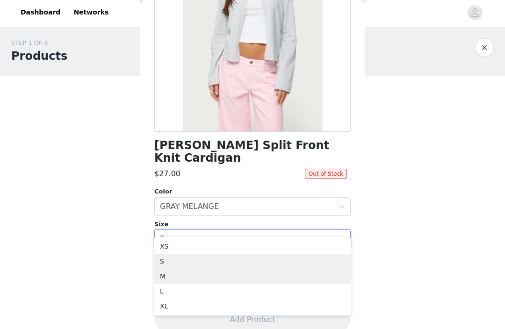
click at [226, 274] on li "M" at bounding box center [252, 276] width 196 height 15
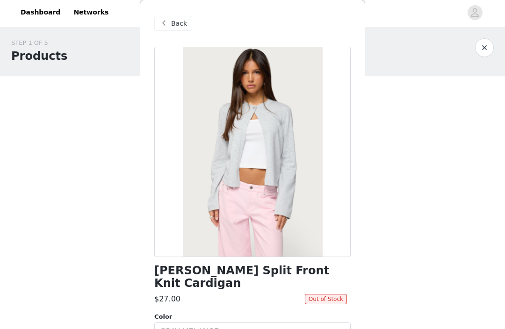
scroll to position [261, 0]
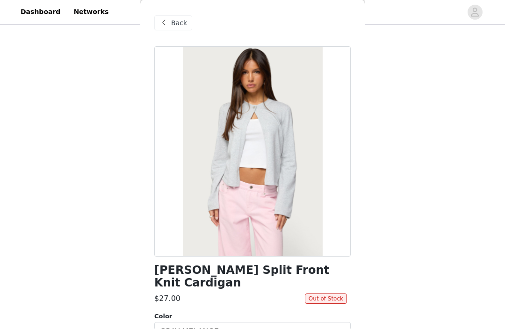
click at [174, 29] on div "Back" at bounding box center [173, 23] width 38 height 15
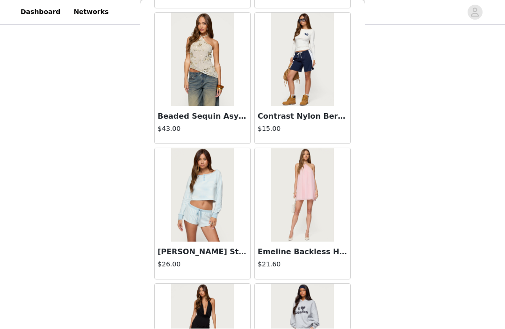
scroll to position [7358, 0]
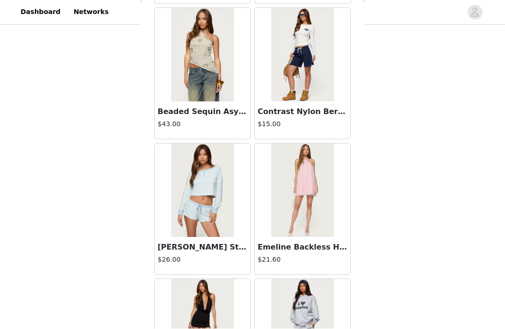
click at [197, 179] on img at bounding box center [202, 190] width 62 height 93
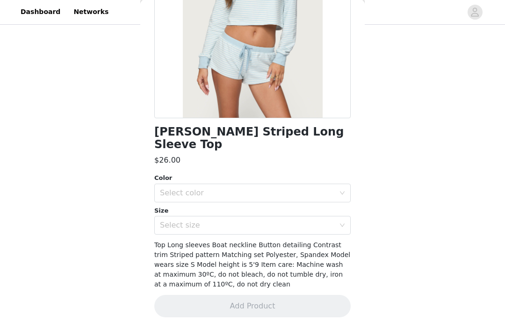
scroll to position [125, 0]
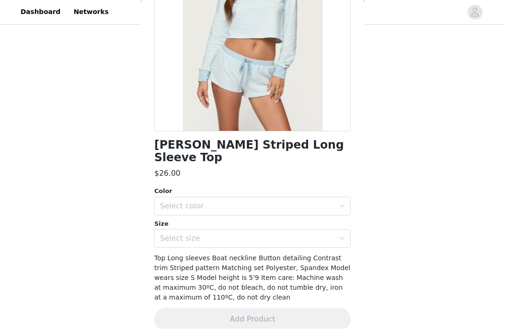
click at [184, 202] on div "Select color" at bounding box center [247, 206] width 175 height 9
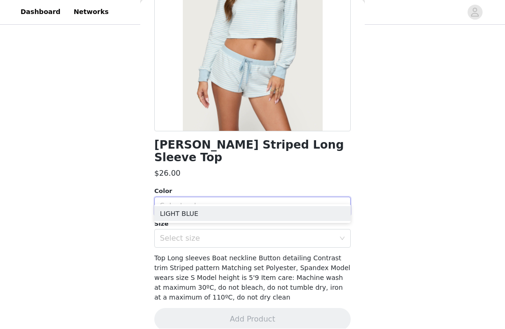
click at [170, 211] on li "LIGHT BLUE" at bounding box center [252, 214] width 196 height 15
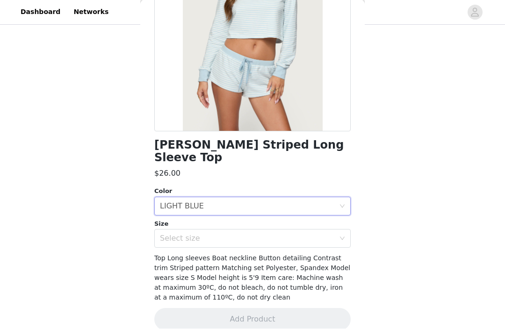
click at [185, 230] on div "Select size" at bounding box center [249, 239] width 179 height 18
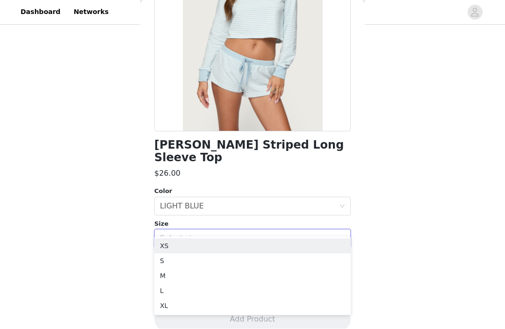
click at [162, 256] on li "S" at bounding box center [252, 261] width 196 height 15
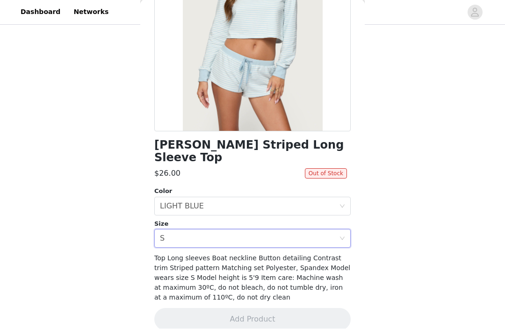
click at [344, 236] on icon "icon: close-circle" at bounding box center [342, 239] width 6 height 6
click at [304, 234] on div "Select size" at bounding box center [247, 238] width 175 height 9
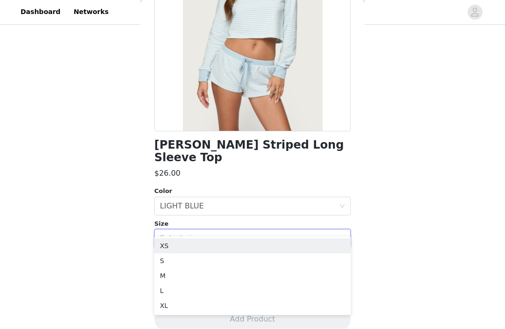
click at [234, 258] on li "S" at bounding box center [252, 261] width 196 height 15
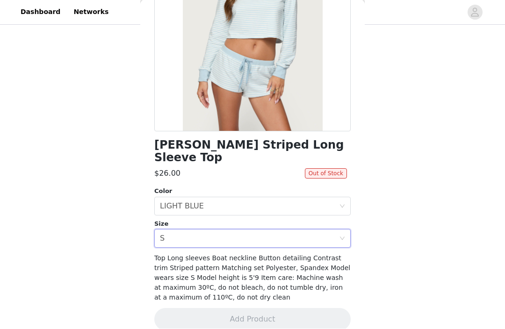
click at [233, 230] on div "Select size S" at bounding box center [249, 239] width 179 height 18
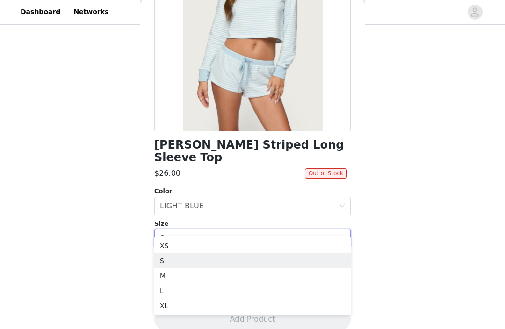
click at [229, 276] on li "M" at bounding box center [252, 276] width 196 height 15
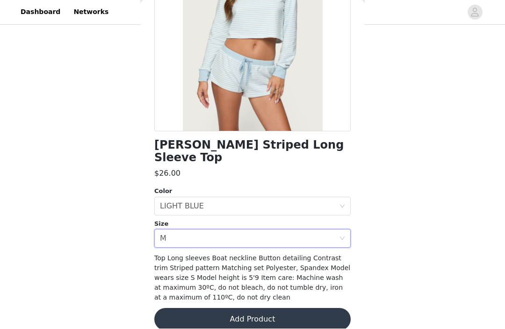
click at [237, 220] on div "Size" at bounding box center [252, 224] width 196 height 9
click at [344, 236] on icon "icon: close-circle" at bounding box center [342, 239] width 6 height 6
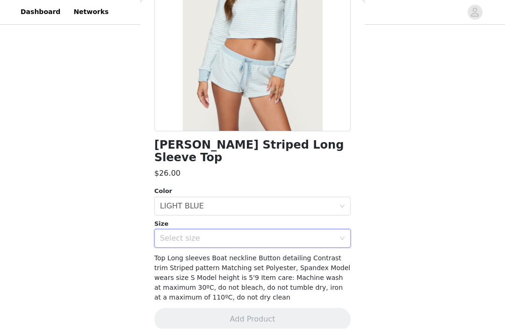
click at [322, 234] on div "Select size" at bounding box center [247, 238] width 175 height 9
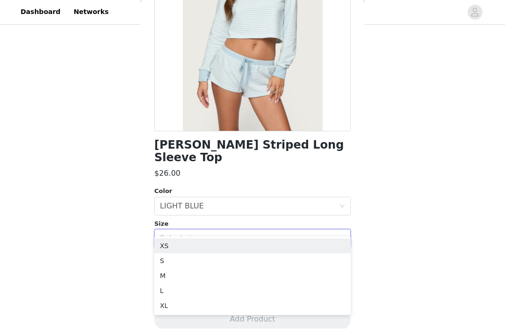
click at [287, 244] on li "XS" at bounding box center [252, 246] width 196 height 15
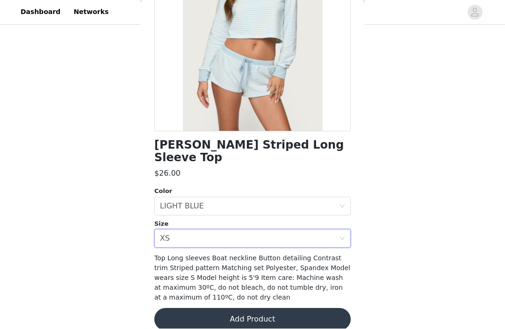
click at [249, 230] on div "Select size XS" at bounding box center [249, 239] width 179 height 18
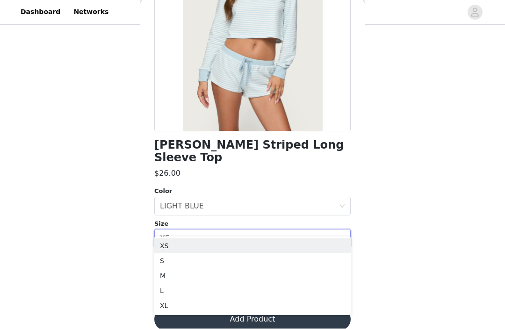
click at [229, 274] on li "M" at bounding box center [252, 276] width 196 height 15
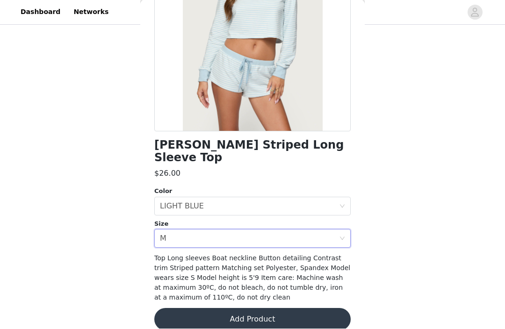
click at [261, 308] on button "Add Product" at bounding box center [252, 319] width 196 height 22
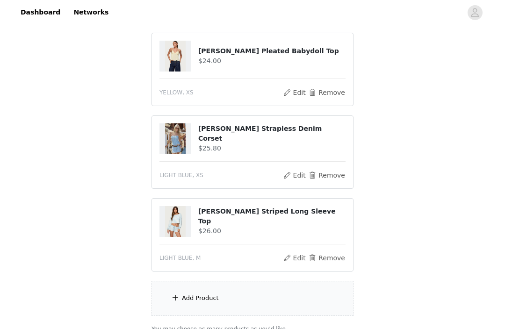
click at [247, 295] on div "Add Product" at bounding box center [252, 298] width 202 height 35
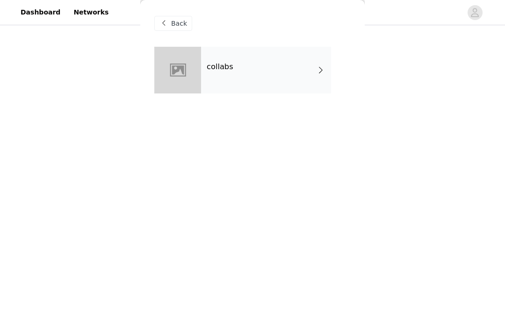
click at [279, 78] on div "collabs" at bounding box center [266, 70] width 130 height 47
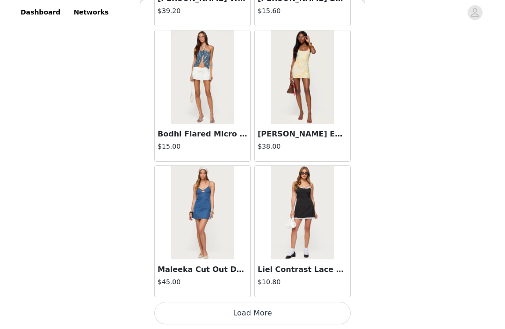
scroll to position [1101, 0]
click at [272, 306] on button "Load More" at bounding box center [252, 313] width 196 height 22
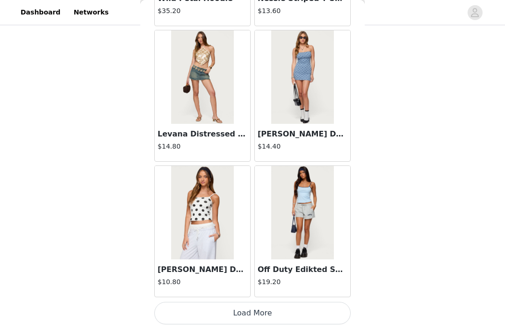
scroll to position [2456, 0]
click at [245, 313] on button "Load More" at bounding box center [252, 313] width 196 height 22
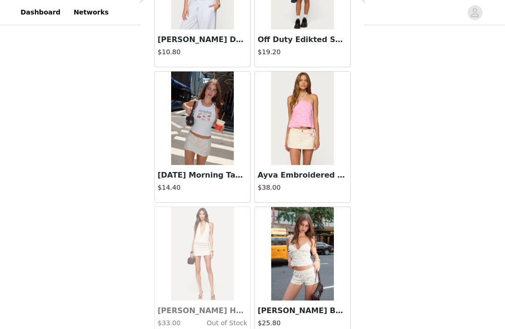
scroll to position [2718, 0]
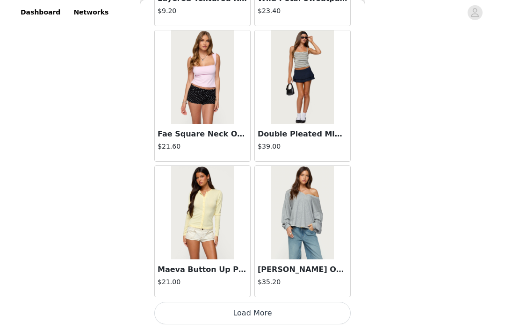
click at [240, 311] on button "Load More" at bounding box center [252, 313] width 196 height 22
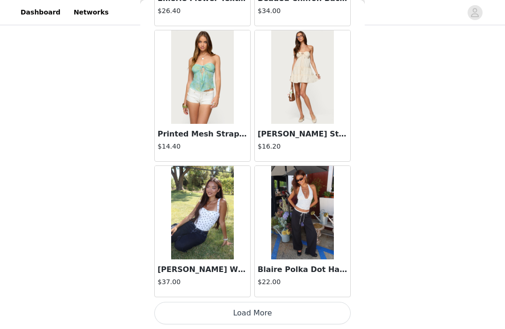
scroll to position [5167, 0]
click at [210, 221] on img at bounding box center [202, 212] width 62 height 93
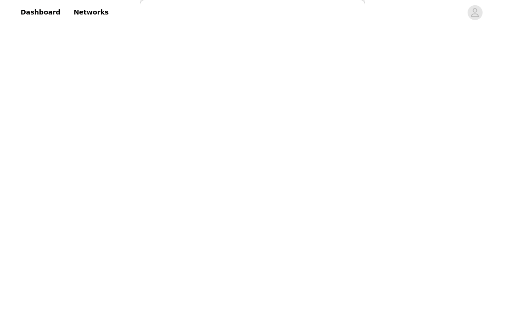
scroll to position [125, 0]
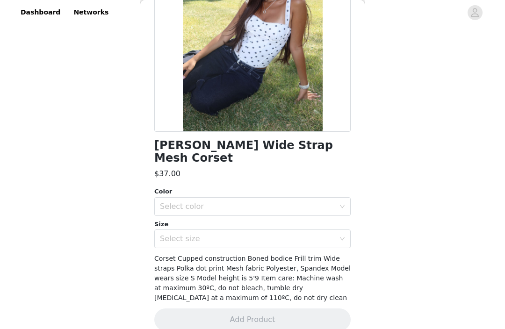
click at [182, 202] on div "Select color" at bounding box center [247, 206] width 175 height 9
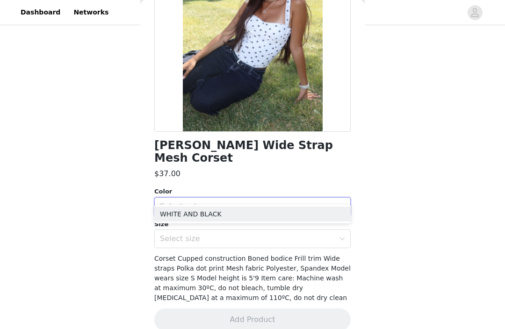
click at [177, 213] on li "WHITE AND BLACK" at bounding box center [252, 214] width 196 height 15
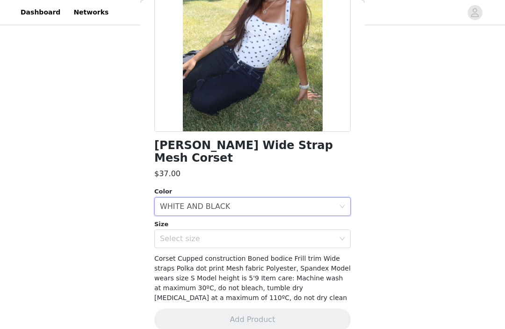
click at [184, 234] on div "Select size" at bounding box center [247, 238] width 175 height 9
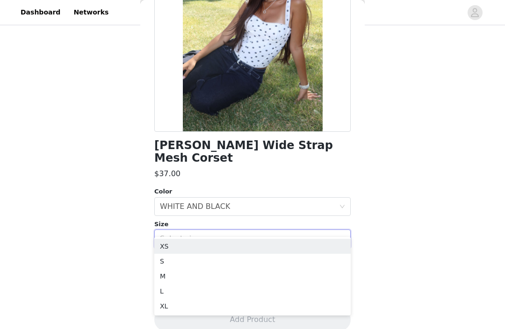
click at [170, 241] on li "XS" at bounding box center [252, 246] width 196 height 15
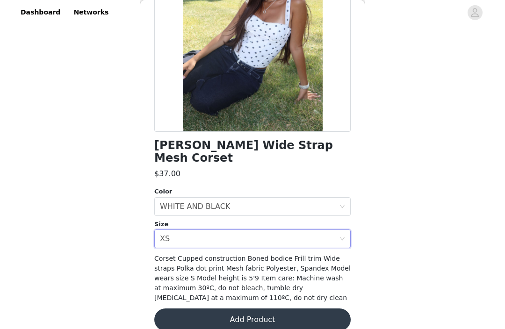
click at [171, 230] on div "Select size XS" at bounding box center [249, 239] width 179 height 18
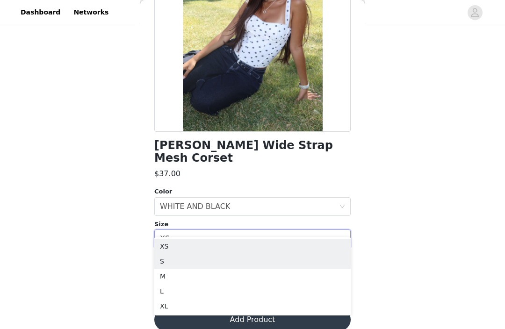
click at [170, 258] on li "S" at bounding box center [252, 261] width 196 height 15
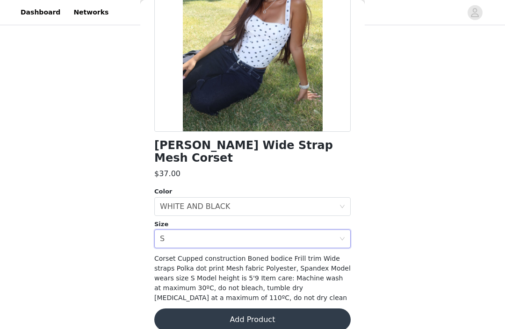
click at [227, 308] on button "Add Product" at bounding box center [252, 319] width 196 height 22
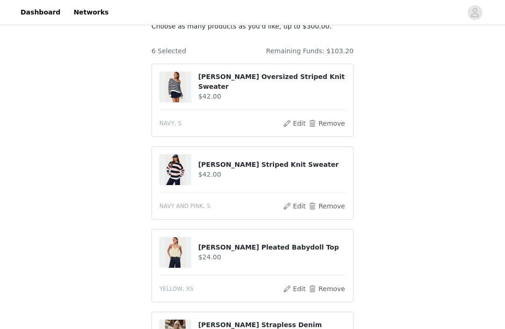
scroll to position [65, 0]
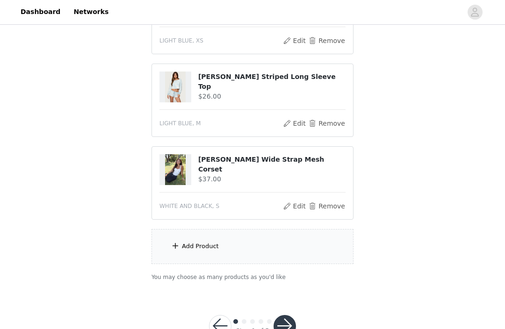
click at [189, 242] on div "Add Product" at bounding box center [200, 246] width 37 height 9
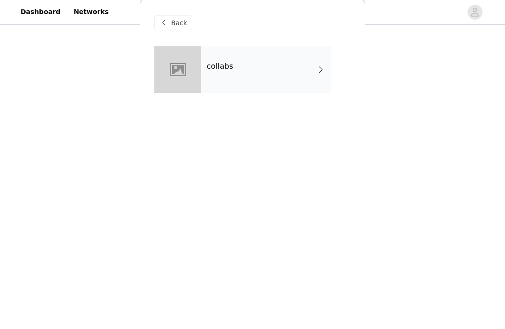
click at [200, 81] on div at bounding box center [177, 70] width 47 height 47
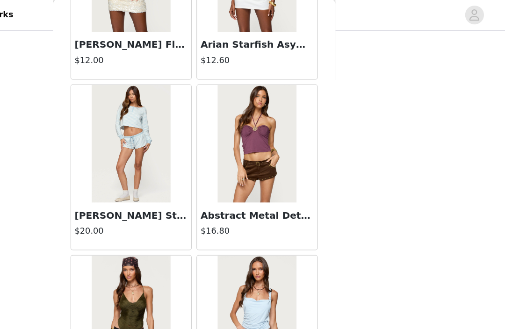
scroll to position [6346, 0]
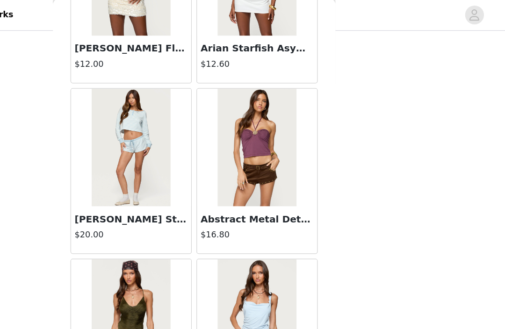
click at [171, 121] on img at bounding box center [202, 118] width 62 height 93
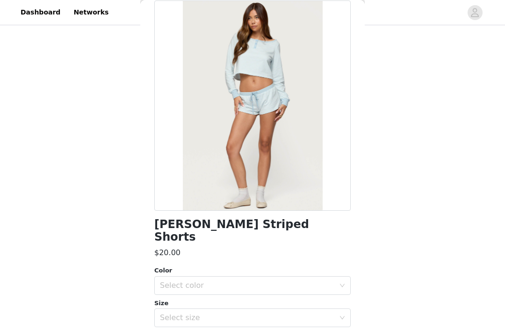
scroll to position [72, 0]
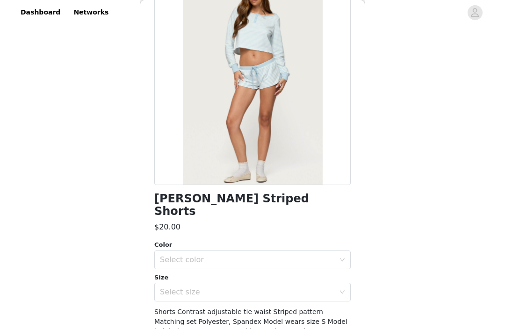
click at [278, 287] on div "Select size" at bounding box center [247, 291] width 175 height 9
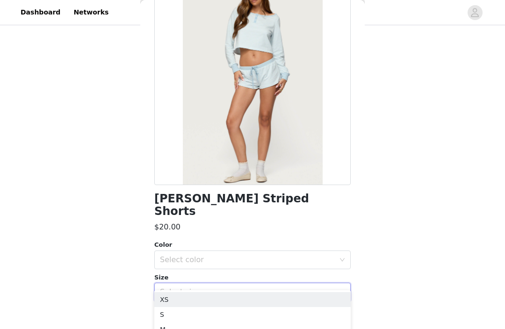
click at [206, 297] on li "XS" at bounding box center [252, 299] width 196 height 15
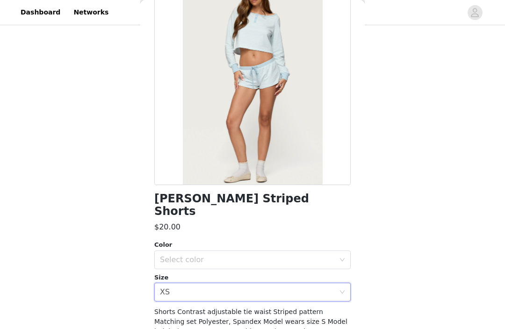
click at [233, 255] on div "Select color" at bounding box center [247, 259] width 175 height 9
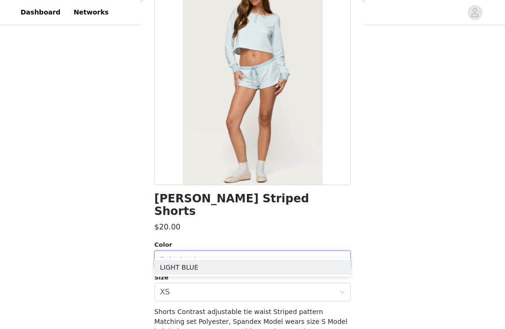
click at [242, 267] on li "LIGHT BLUE" at bounding box center [252, 267] width 196 height 15
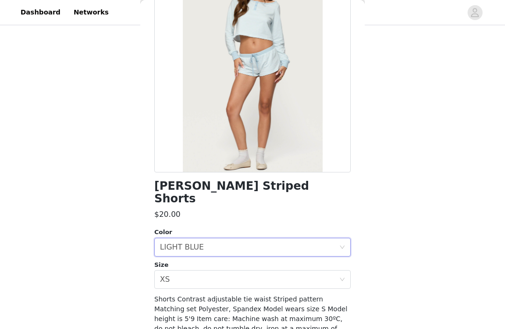
scroll to position [85, 0]
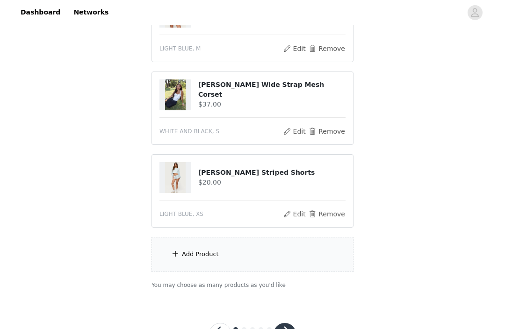
scroll to position [479, 0]
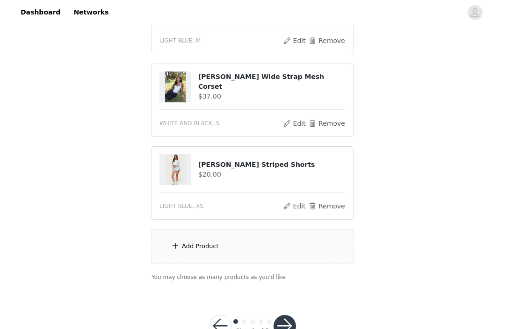
click at [254, 245] on div "Add Product" at bounding box center [252, 246] width 202 height 35
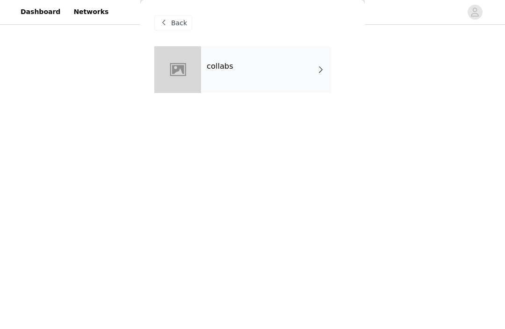
click at [245, 67] on div "collabs" at bounding box center [266, 70] width 130 height 47
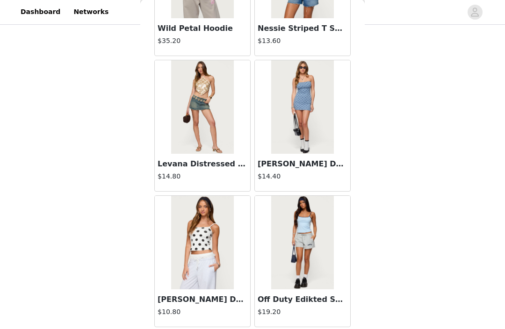
scroll to position [2426, 0]
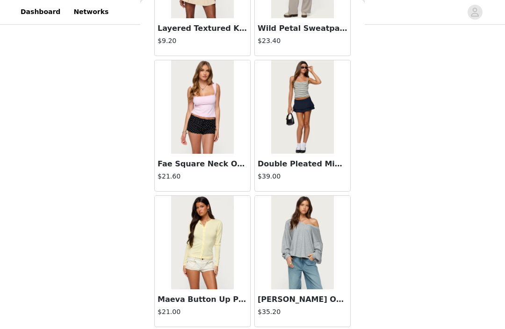
scroll to position [3781, 0]
click at [209, 239] on img at bounding box center [202, 243] width 62 height 93
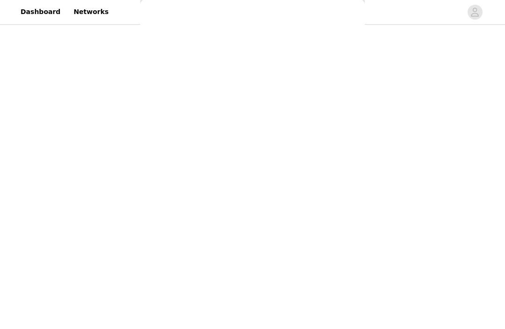
scroll to position [0, 0]
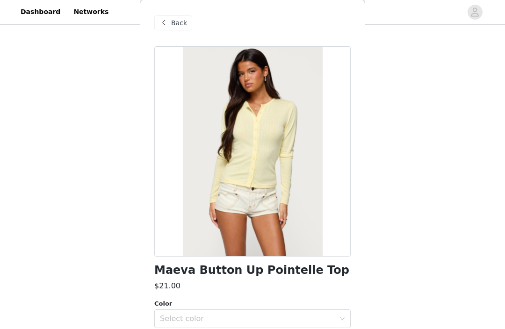
click at [243, 315] on div "Select color" at bounding box center [247, 319] width 175 height 9
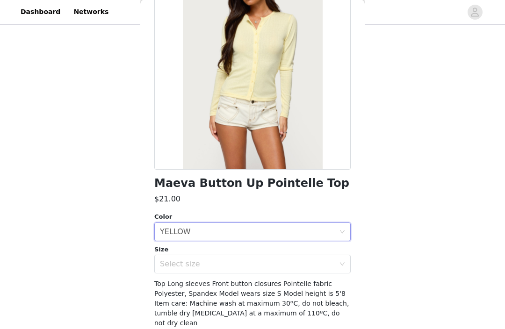
scroll to position [85, 0]
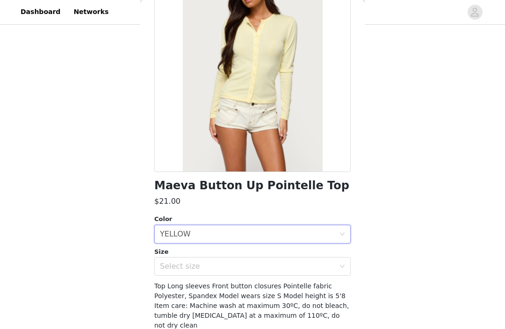
click at [239, 269] on div "Select size" at bounding box center [247, 266] width 175 height 9
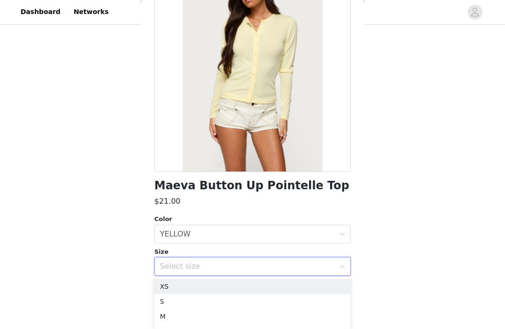
click at [217, 306] on li "S" at bounding box center [252, 301] width 196 height 15
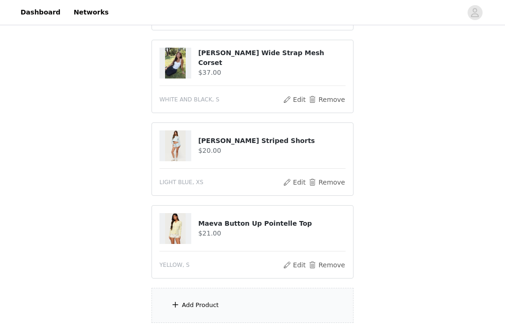
scroll to position [561, 0]
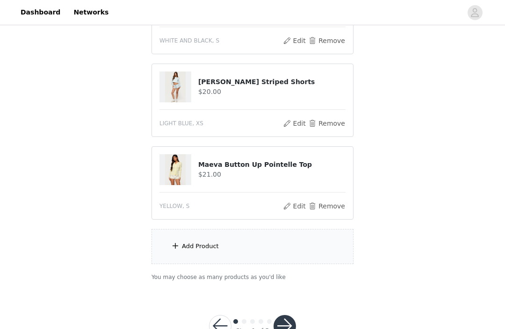
click at [288, 241] on div "Add Product" at bounding box center [252, 246] width 202 height 35
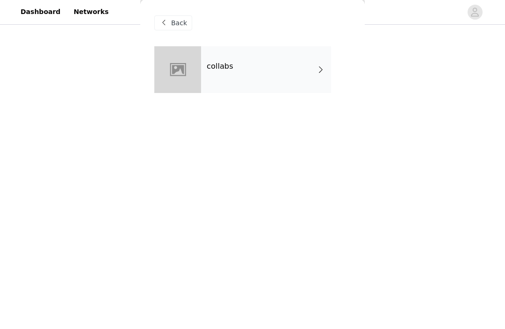
click at [299, 72] on div "collabs" at bounding box center [266, 70] width 130 height 47
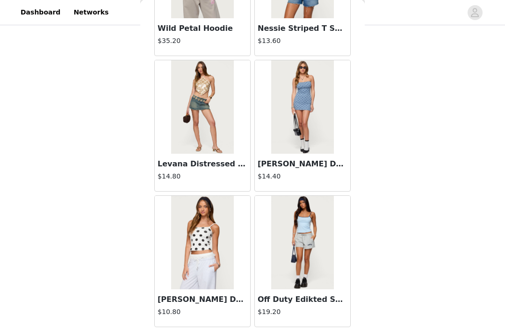
scroll to position [2426, 0]
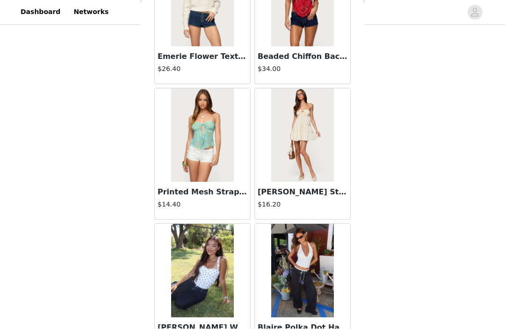
scroll to position [5128, 0]
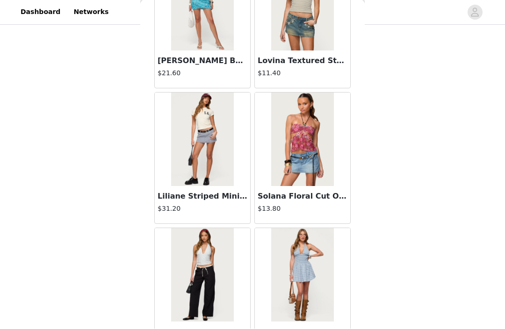
scroll to position [5777, 0]
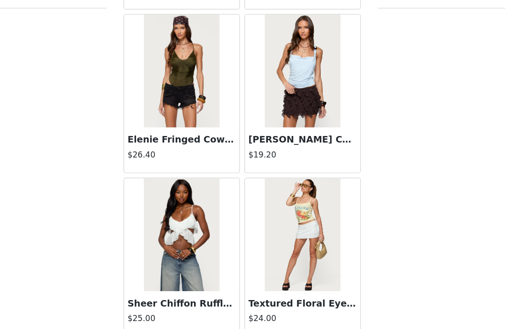
click at [236, 302] on button "Load More" at bounding box center [252, 313] width 196 height 22
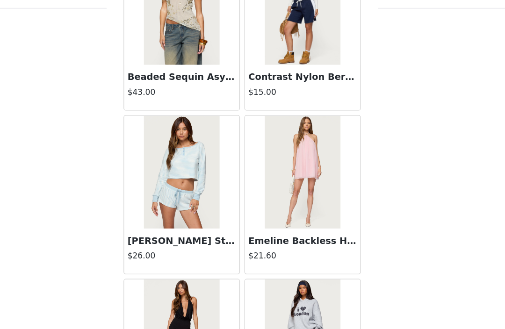
scroll to position [7392, 0]
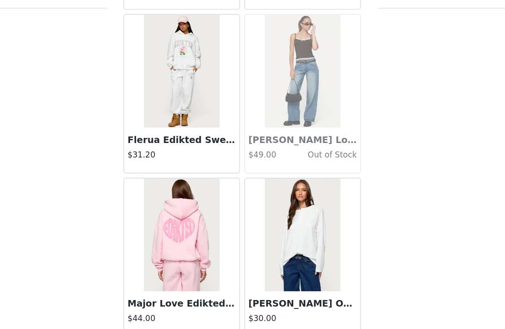
click at [217, 302] on button "Load More" at bounding box center [252, 313] width 196 height 22
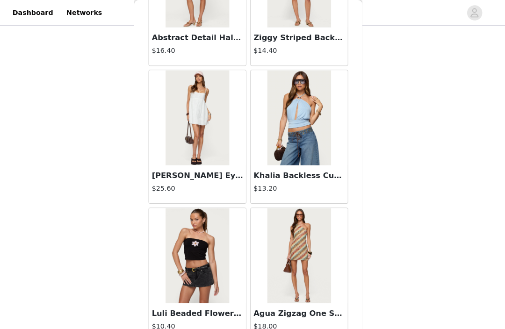
scroll to position [8534, 0]
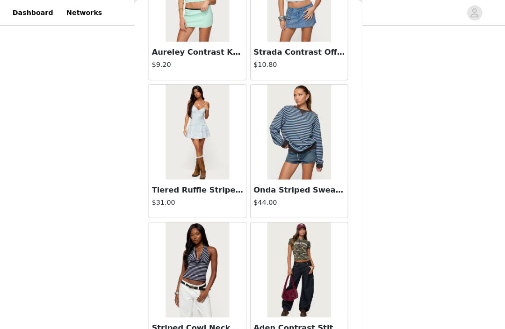
scroll to position [10537, 0]
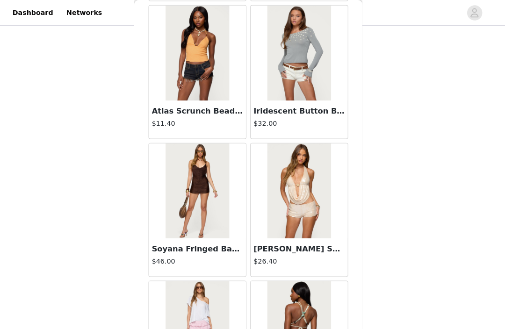
scroll to position [11140, 0]
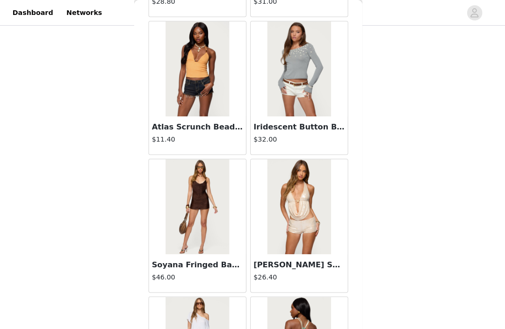
click at [281, 100] on img at bounding box center [302, 67] width 62 height 93
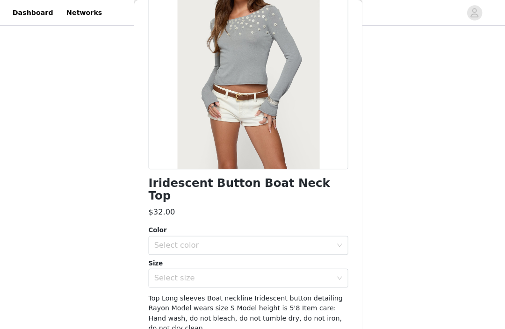
scroll to position [91, 0]
click at [235, 236] on div "Select color" at bounding box center [247, 240] width 175 height 9
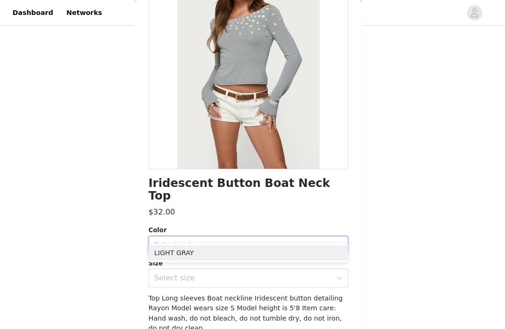
click at [229, 252] on li "LIGHT GRAY" at bounding box center [252, 248] width 196 height 15
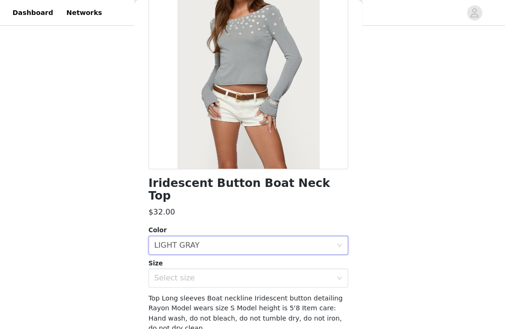
click at [233, 269] on div "Select size" at bounding box center [247, 273] width 175 height 9
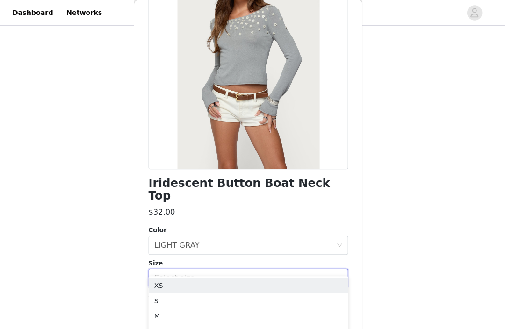
click at [214, 297] on li "S" at bounding box center [252, 295] width 196 height 15
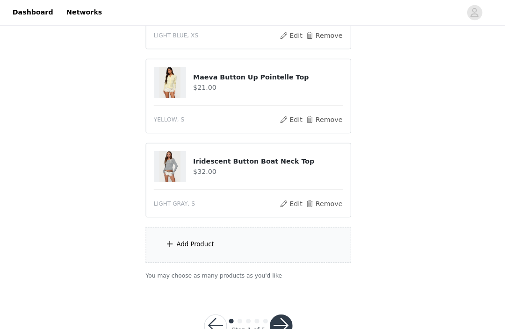
scroll to position [650, 0]
click at [244, 235] on div "Add Product" at bounding box center [252, 240] width 202 height 35
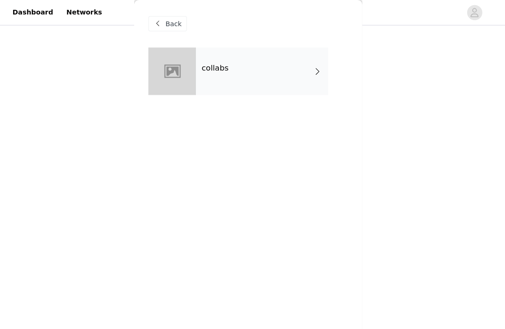
click at [263, 60] on div "collabs" at bounding box center [266, 70] width 130 height 47
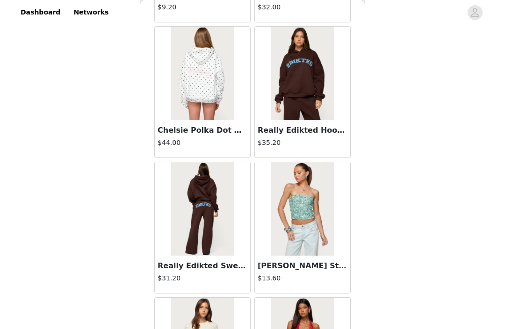
scroll to position [4752, 0]
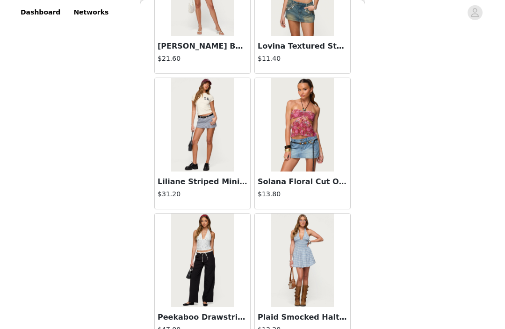
scroll to position [5804, 0]
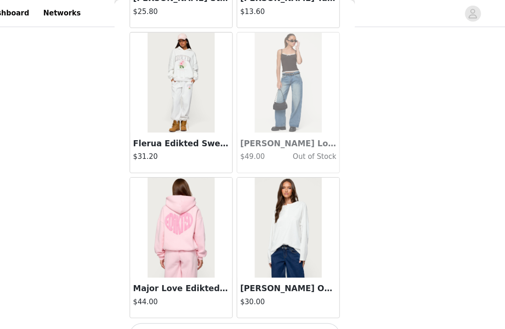
scroll to position [7866, 0]
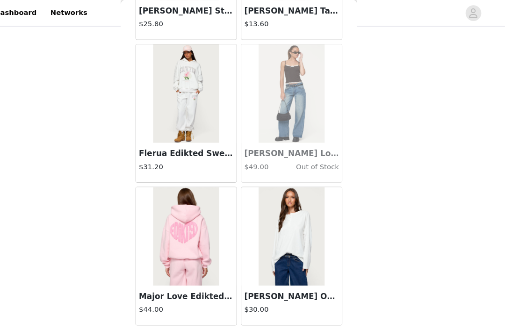
click at [217, 318] on button "Load More" at bounding box center [252, 325] width 196 height 22
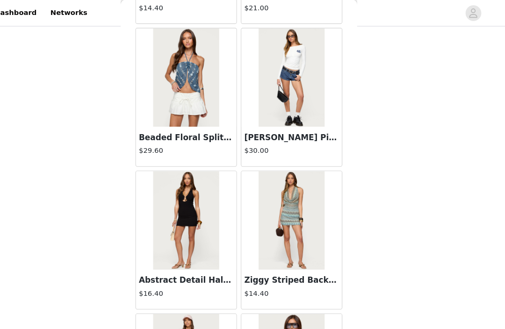
scroll to position [8291, 0]
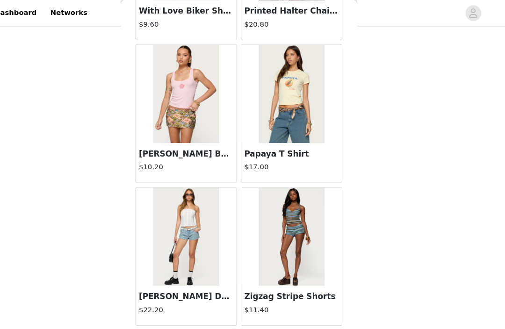
click at [232, 320] on button "Load More" at bounding box center [252, 325] width 196 height 22
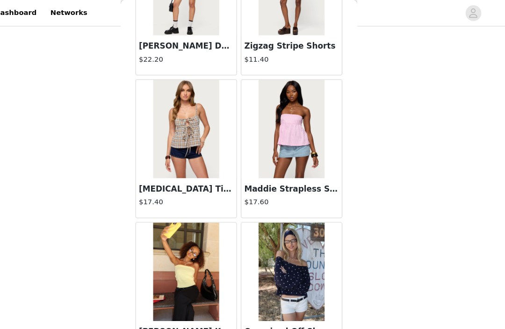
scroll to position [9463, 0]
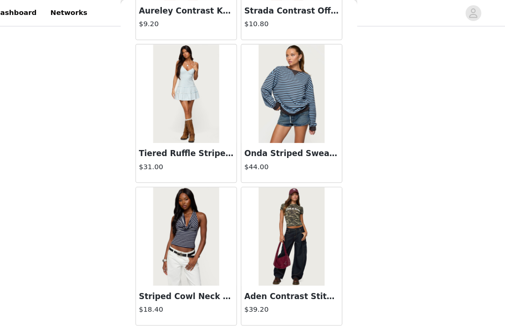
click at [241, 329] on button "Load More" at bounding box center [252, 325] width 196 height 22
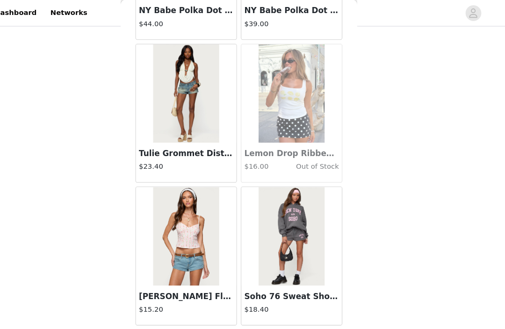
scroll to position [11931, 0]
click at [238, 324] on button "Load More" at bounding box center [252, 325] width 196 height 22
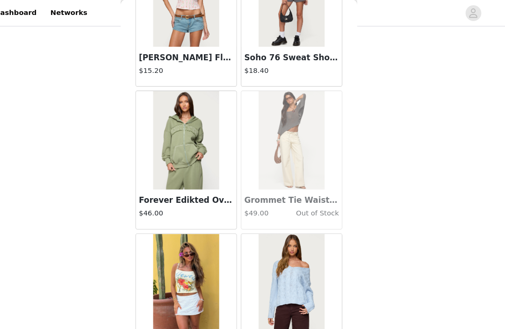
scroll to position [12159, 0]
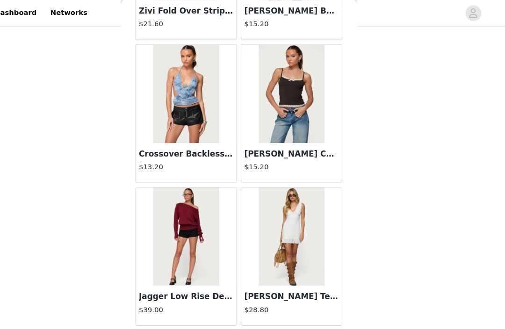
click at [233, 329] on button "Load More" at bounding box center [252, 325] width 196 height 22
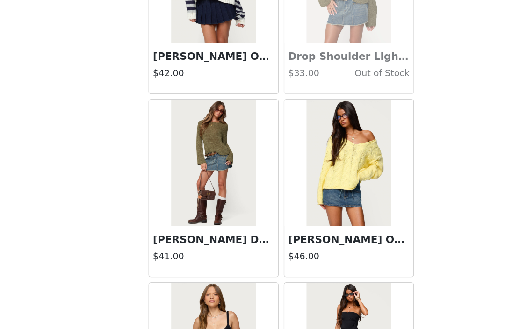
scroll to position [637, 0]
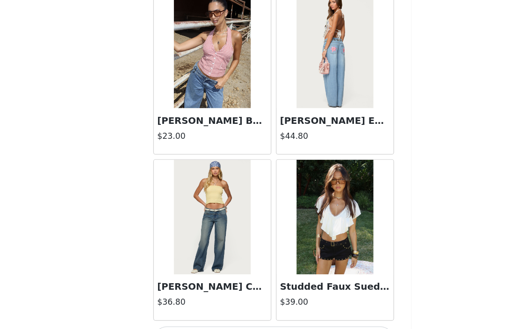
click at [210, 302] on button "Load More" at bounding box center [252, 313] width 196 height 22
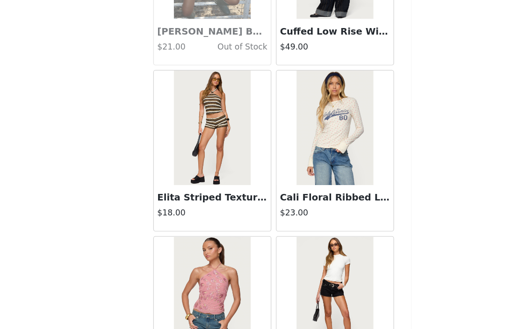
scroll to position [15270, 0]
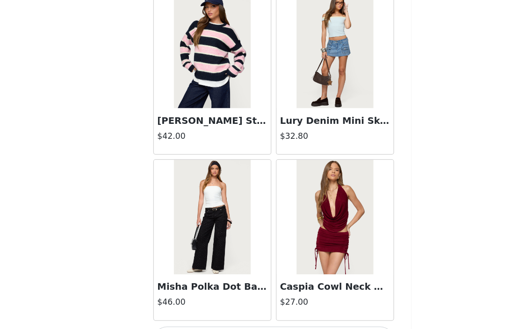
click at [208, 302] on button "Load More" at bounding box center [252, 313] width 196 height 22
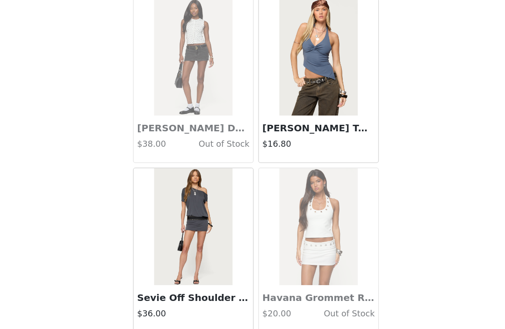
scroll to position [17365, 0]
click at [208, 302] on button "Load More" at bounding box center [252, 313] width 196 height 22
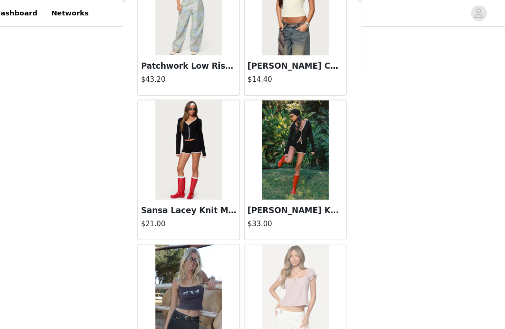
scroll to position [18661, 0]
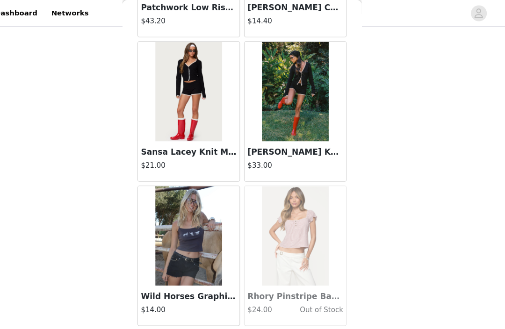
click at [235, 326] on button "Load More" at bounding box center [252, 322] width 196 height 22
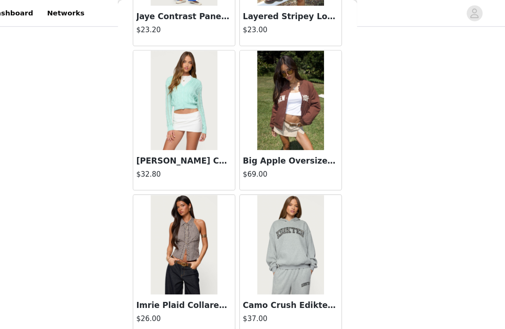
scroll to position [19923, 0]
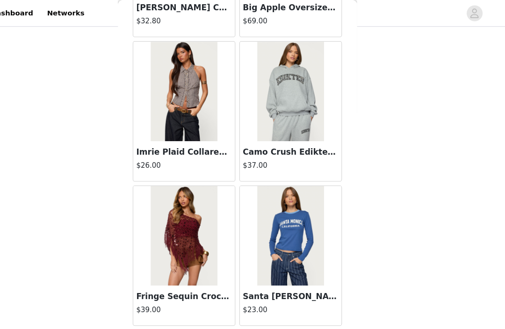
click at [230, 329] on button "Load More" at bounding box center [252, 322] width 196 height 22
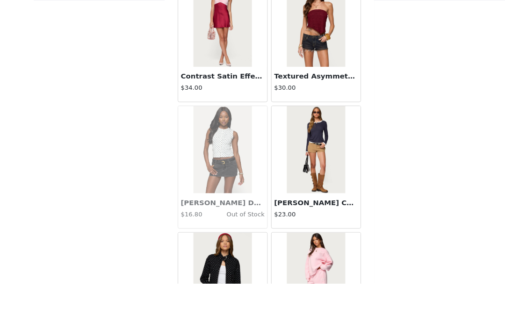
scroll to position [620, 0]
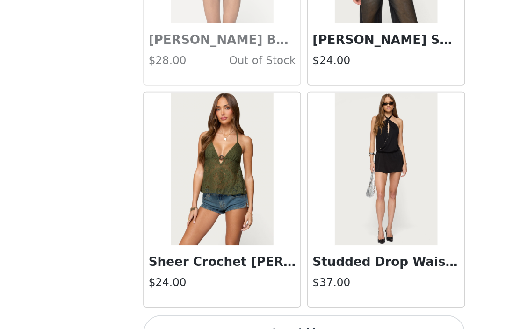
scroll to position [675, 0]
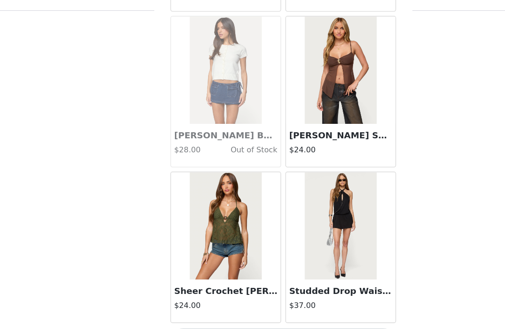
click at [247, 302] on button "Load More" at bounding box center [252, 313] width 196 height 22
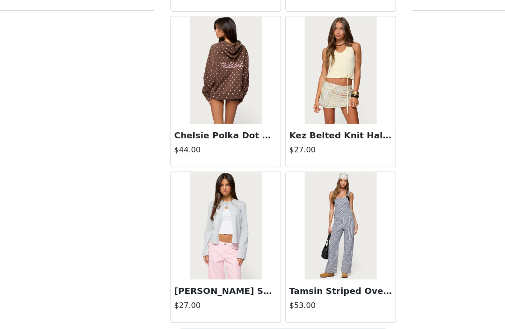
scroll to position [24141, 0]
click at [203, 199] on img at bounding box center [202, 212] width 62 height 93
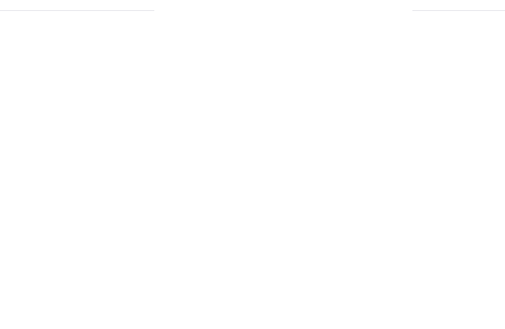
scroll to position [125, 0]
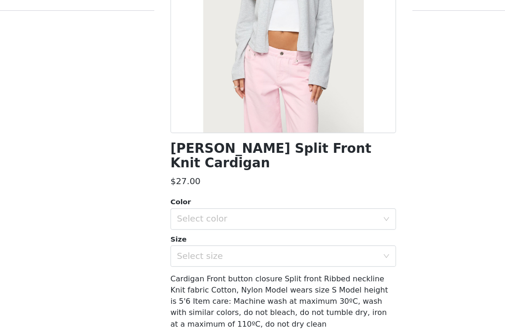
click at [258, 202] on div "Select color" at bounding box center [247, 206] width 175 height 9
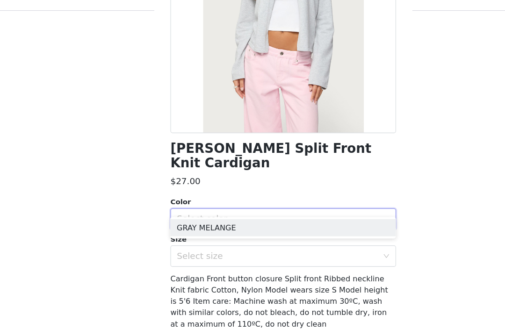
click at [241, 207] on li "GRAY MELANGE" at bounding box center [252, 214] width 196 height 15
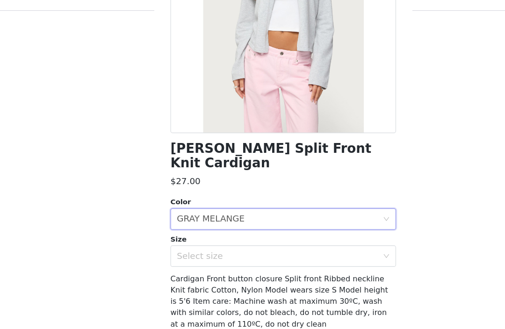
click at [238, 234] on div "Select size" at bounding box center [247, 238] width 175 height 9
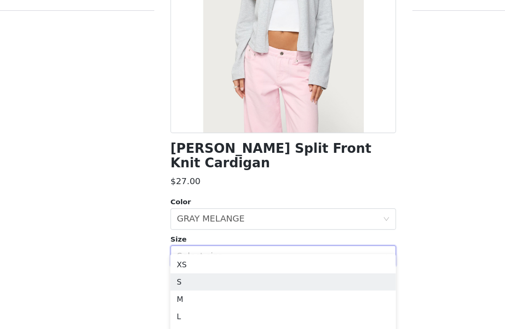
click at [207, 254] on li "S" at bounding box center [252, 261] width 196 height 15
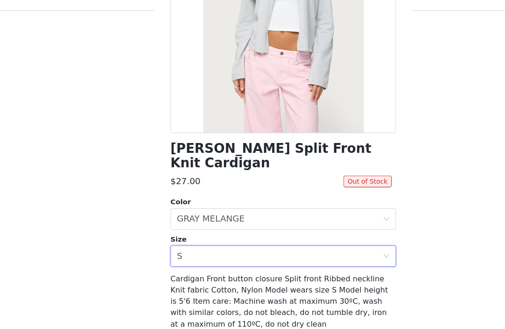
click at [215, 230] on div "Select size S" at bounding box center [249, 239] width 179 height 18
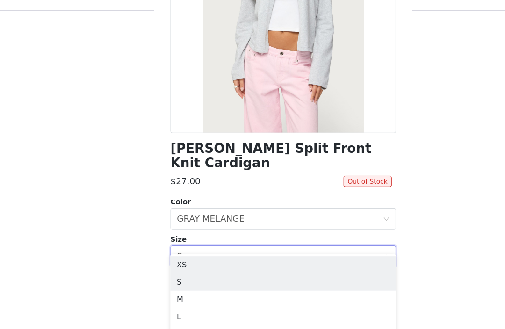
click at [220, 239] on li "XS" at bounding box center [252, 246] width 196 height 15
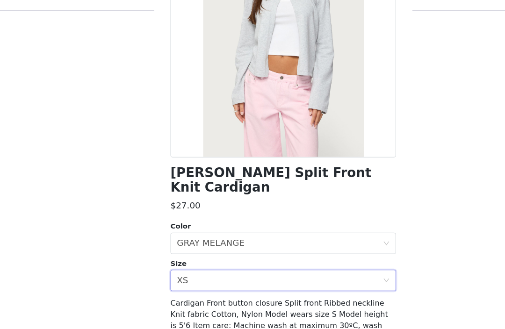
scroll to position [115, 0]
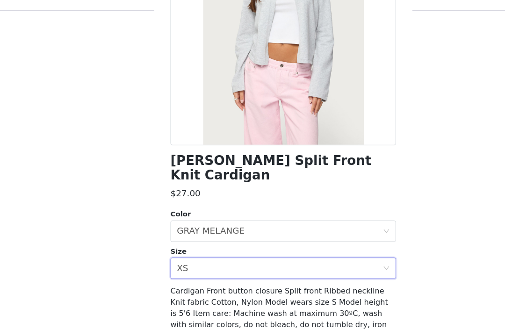
click at [294, 241] on div "Select size XS" at bounding box center [249, 250] width 179 height 18
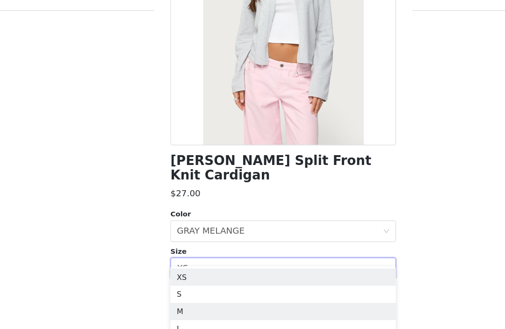
click at [197, 279] on li "M" at bounding box center [252, 286] width 196 height 15
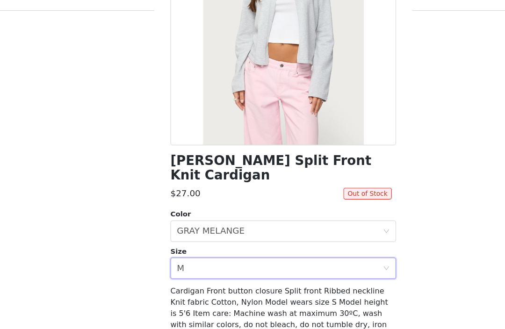
click at [231, 241] on div "Select size M" at bounding box center [249, 250] width 179 height 18
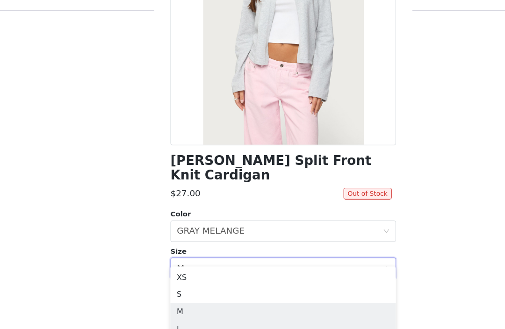
click at [230, 294] on li "L" at bounding box center [252, 301] width 196 height 15
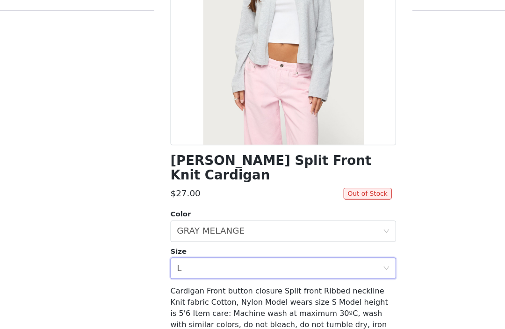
click at [324, 241] on div "Select size L" at bounding box center [249, 250] width 179 height 18
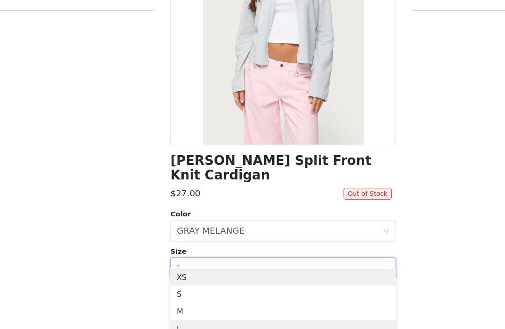
click at [294, 250] on li "XS" at bounding box center [252, 257] width 196 height 15
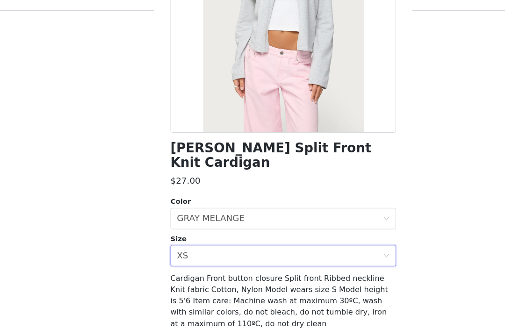
scroll to position [125, 0]
click at [274, 308] on button "Add Product" at bounding box center [252, 319] width 196 height 22
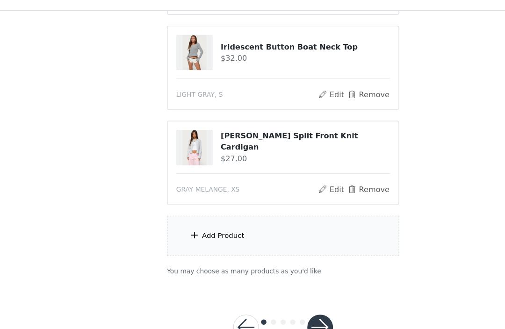
scroll to position [758, 0]
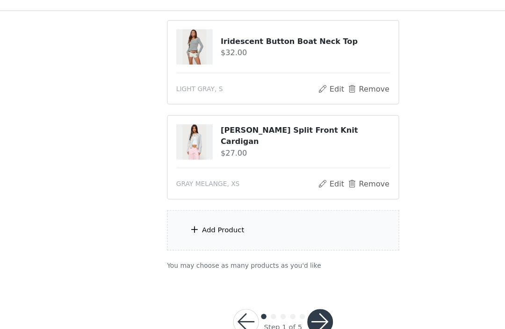
click at [281, 285] on button "button" at bounding box center [284, 296] width 22 height 22
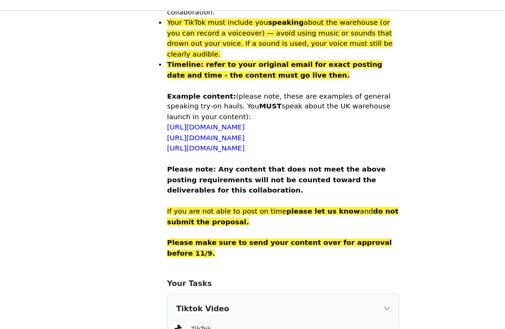
scroll to position [618, 0]
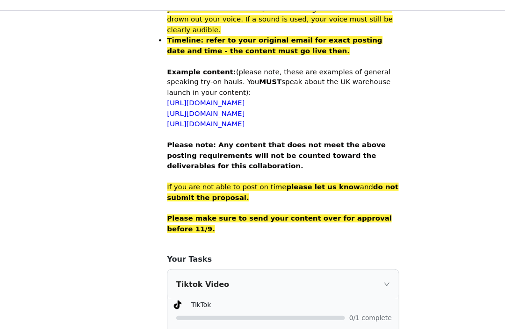
click at [219, 102] on link "https://www.tiktok.com/@edikted/video/7512555476341525791?lang=en" at bounding box center [185, 105] width 68 height 7
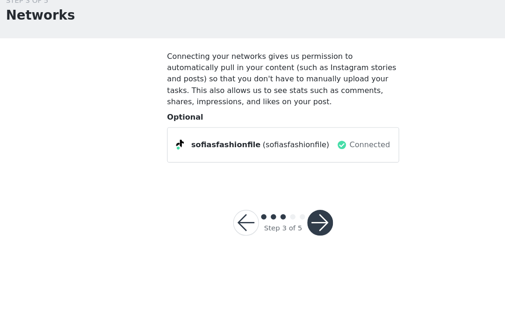
click at [279, 225] on button "button" at bounding box center [284, 236] width 22 height 22
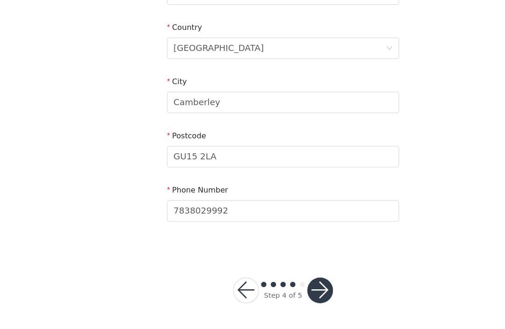
click at [281, 284] on button "button" at bounding box center [284, 295] width 22 height 22
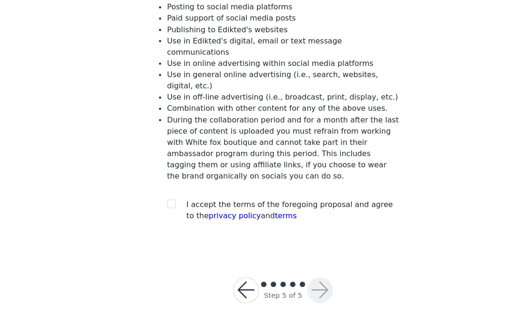
click at [156, 216] on div at bounding box center [157, 221] width 13 height 10
click at [151, 216] on input "checkbox" at bounding box center [154, 219] width 7 height 7
checkbox input "true"
click at [279, 285] on button "button" at bounding box center [284, 295] width 22 height 22
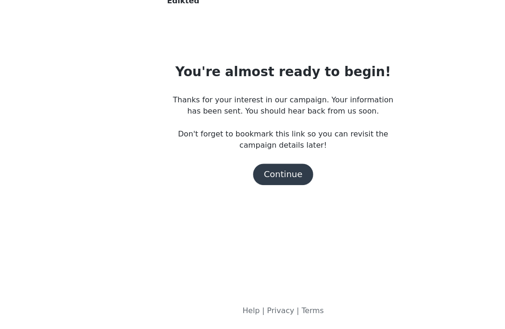
click at [258, 185] on button "Continue" at bounding box center [252, 194] width 52 height 19
